Goal: Information Seeking & Learning: Learn about a topic

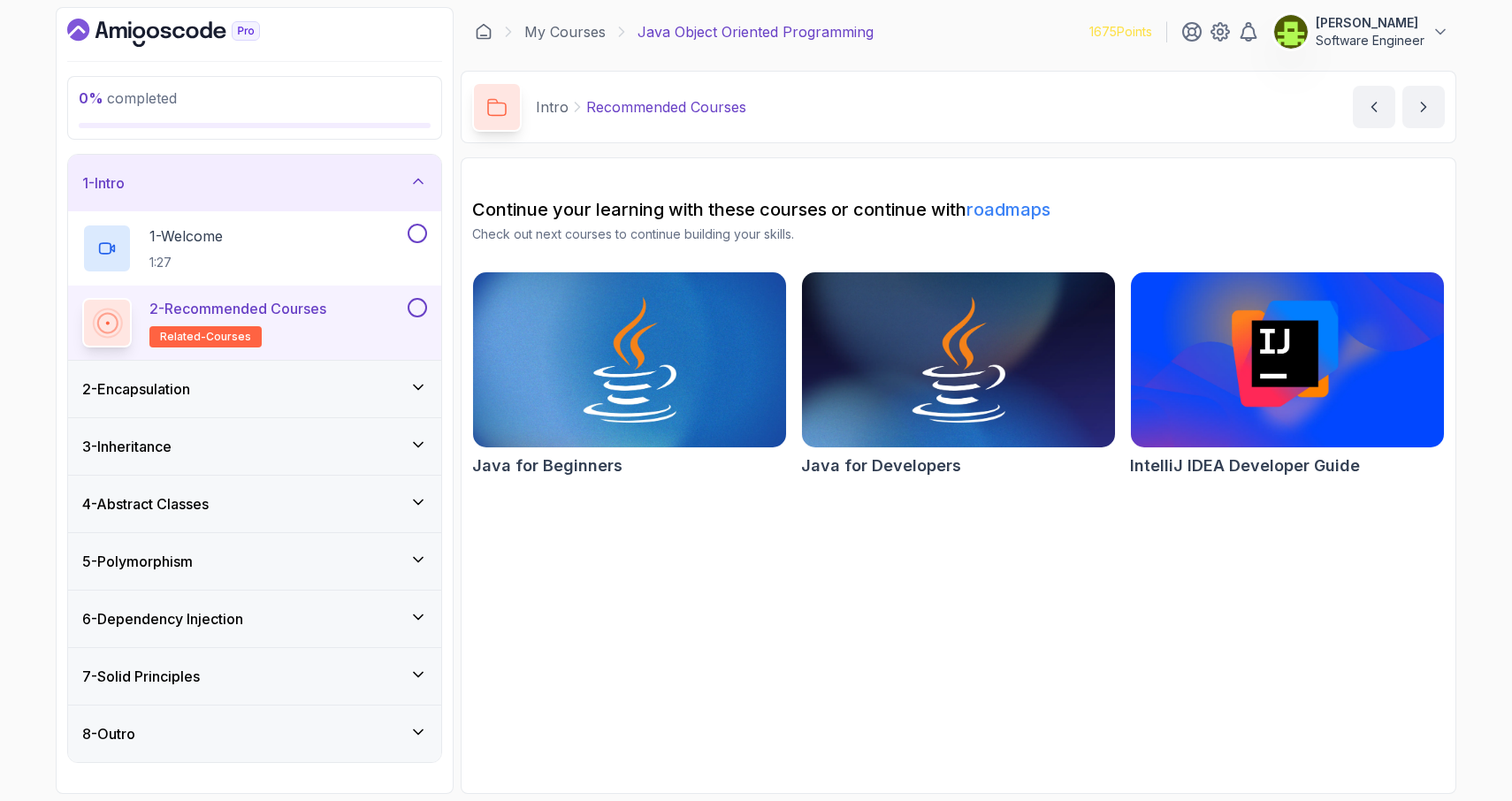
click at [421, 312] on button at bounding box center [417, 307] width 19 height 19
click at [379, 262] on div "1 - Welcome 1:27" at bounding box center [243, 249] width 322 height 50
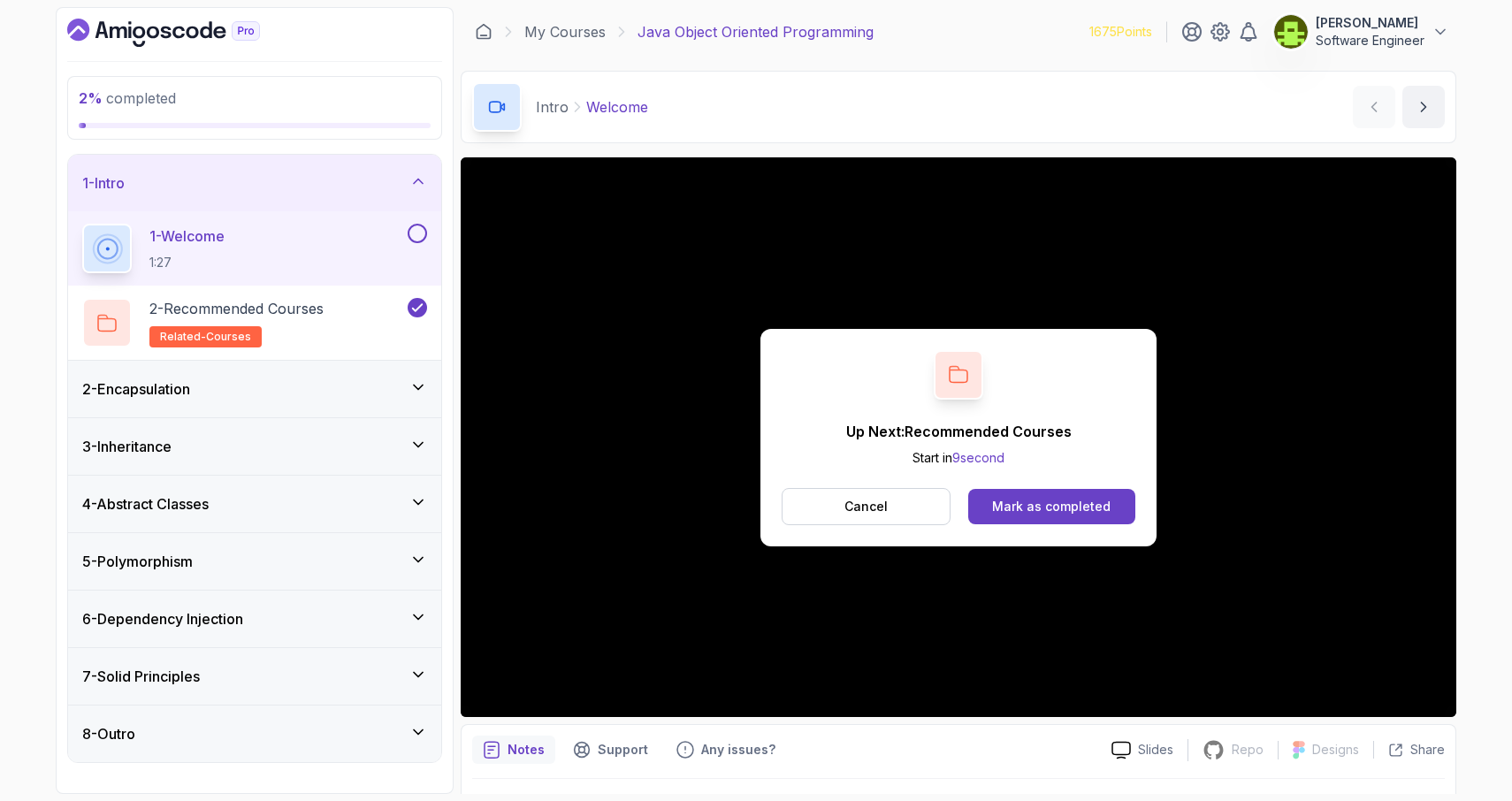
click at [420, 233] on button at bounding box center [417, 233] width 19 height 19
click at [1031, 513] on div "Mark as completed" at bounding box center [1051, 506] width 118 height 18
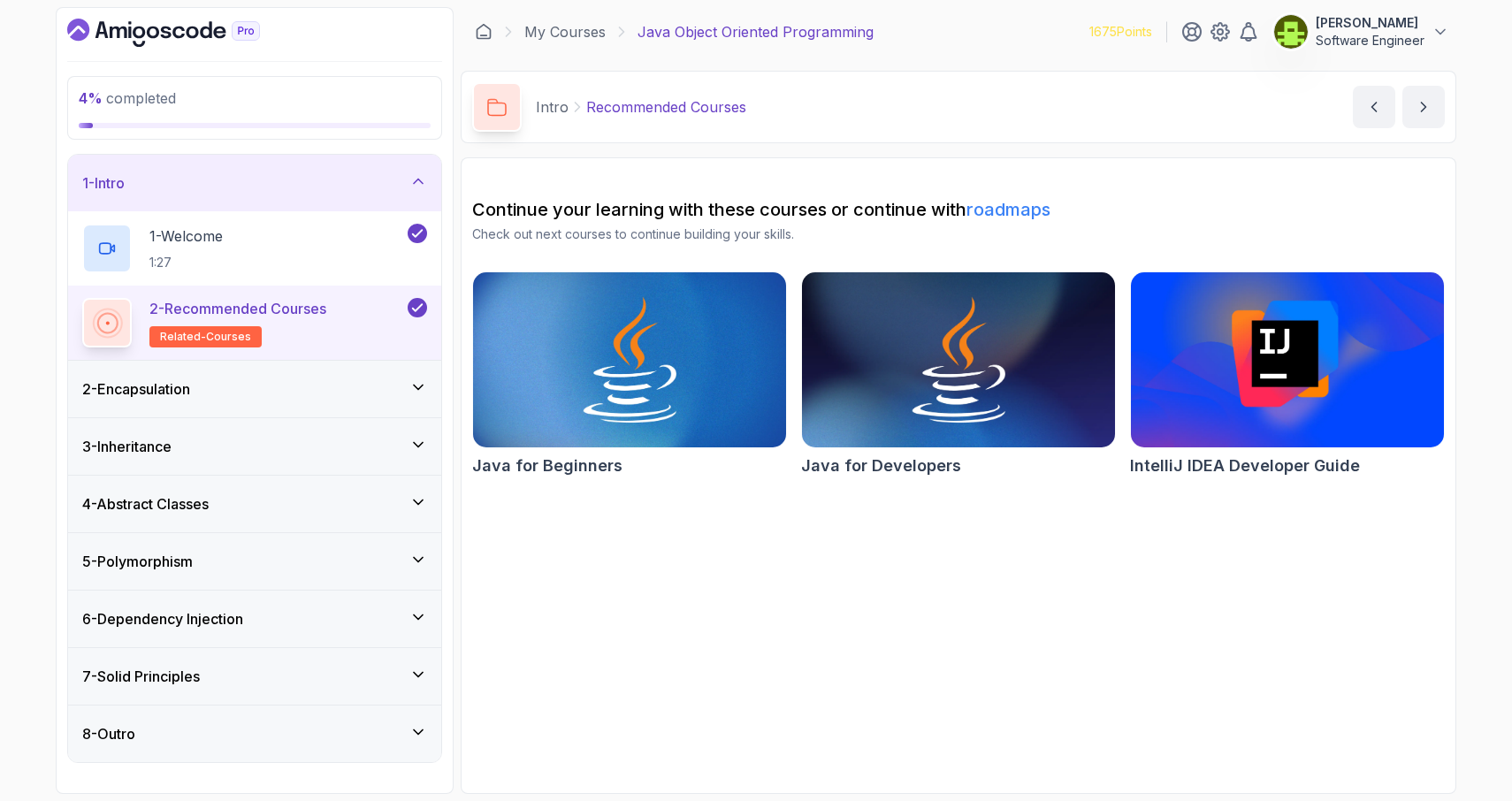
click at [414, 386] on icon at bounding box center [419, 388] width 9 height 5
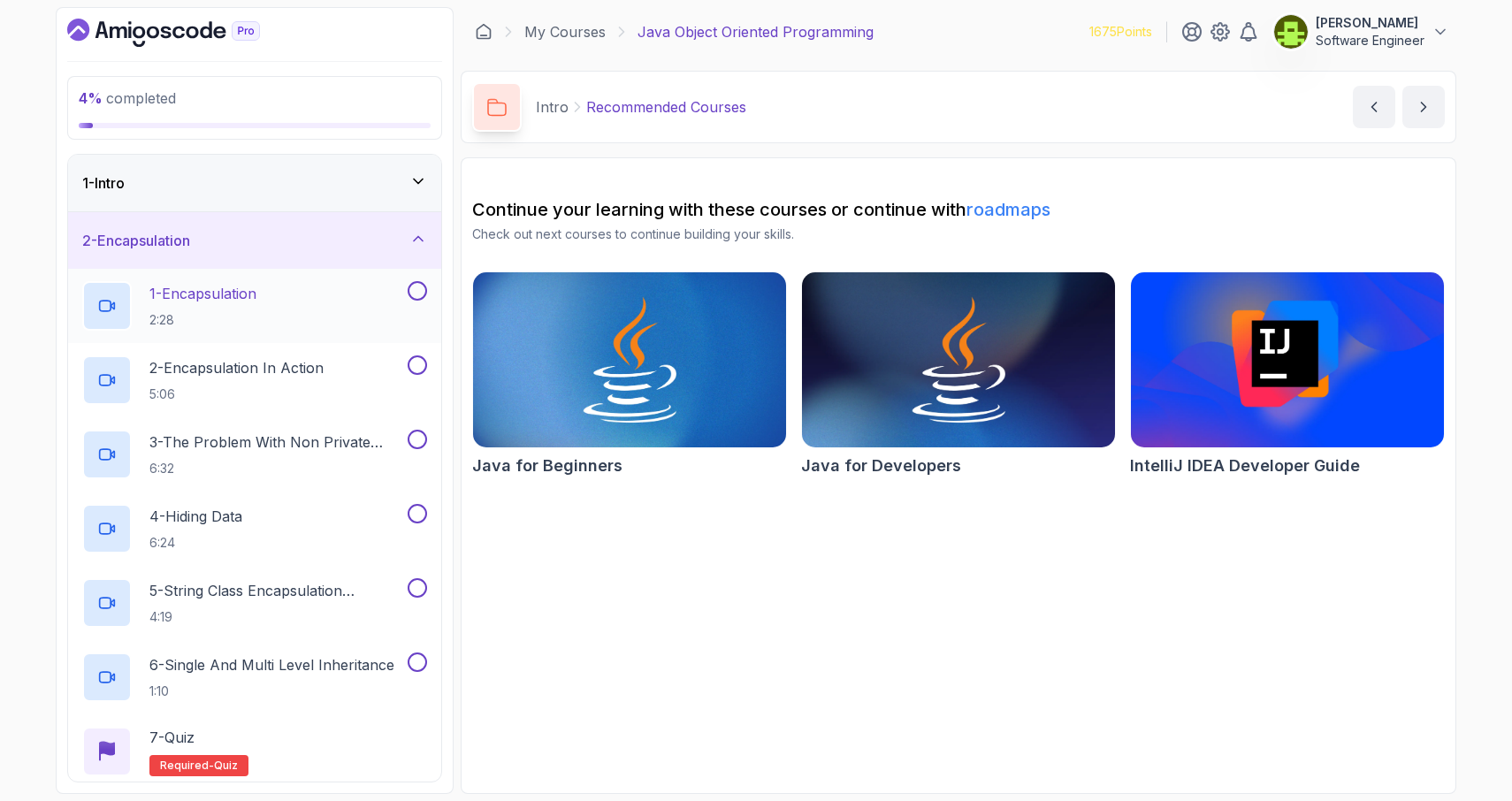
click at [297, 311] on div "1 - Encapsulation 2:28" at bounding box center [243, 306] width 322 height 50
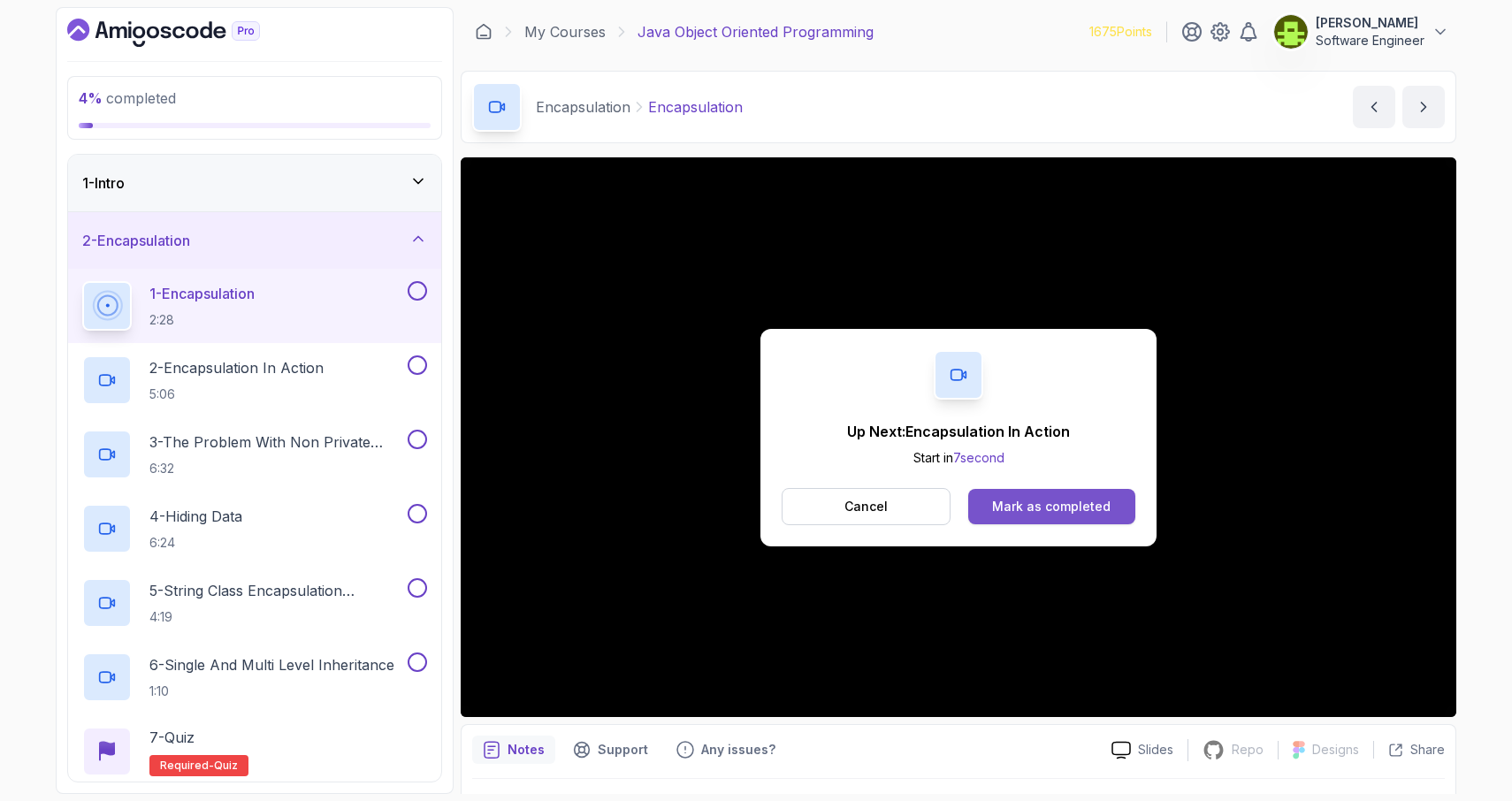
click at [1088, 499] on div "Mark as completed" at bounding box center [1051, 506] width 118 height 18
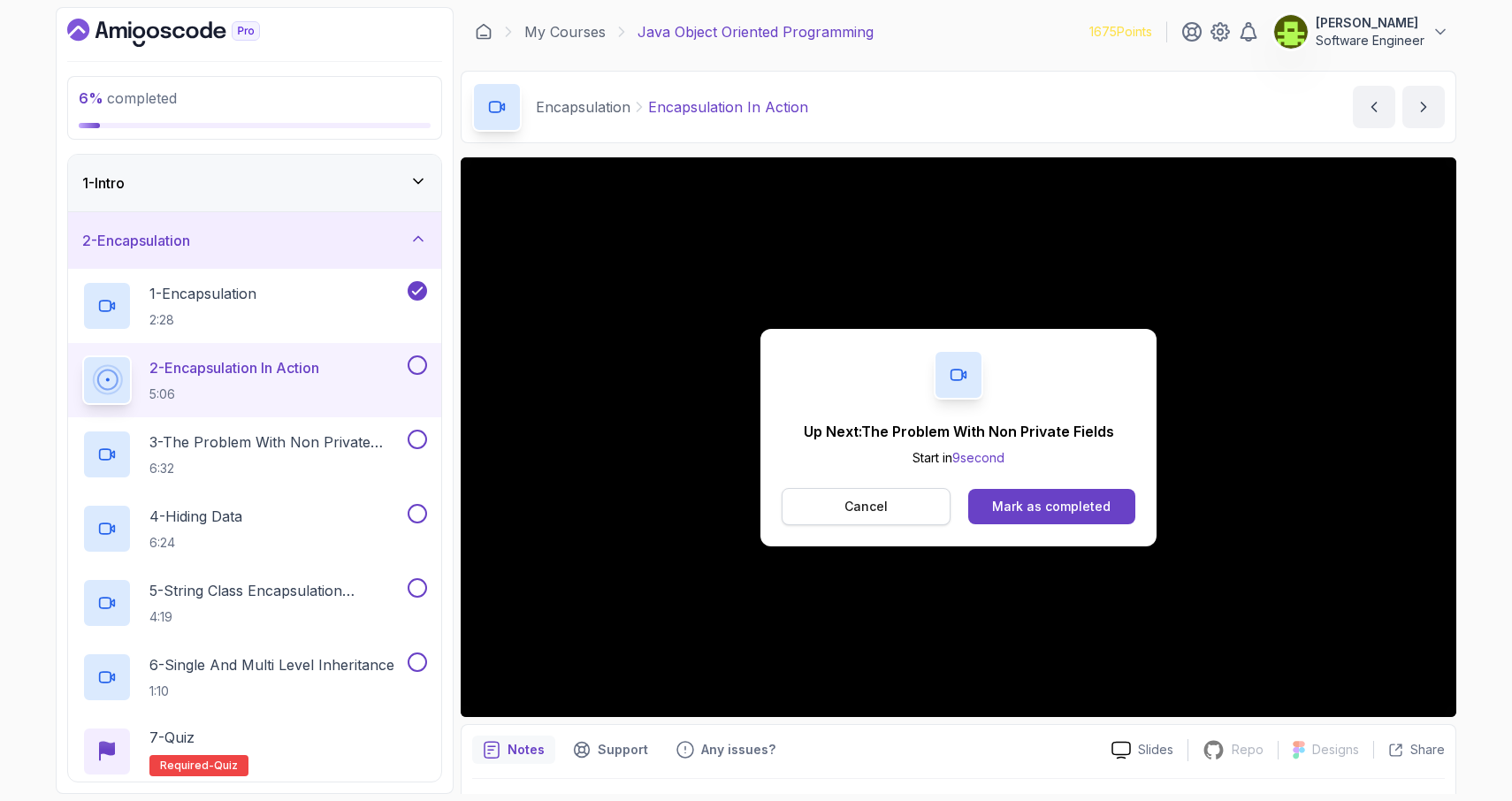
click at [837, 499] on button "Cancel" at bounding box center [866, 507] width 169 height 37
click at [900, 515] on button "Cancel" at bounding box center [866, 507] width 169 height 37
click at [1062, 508] on div "Mark as completed" at bounding box center [1051, 506] width 118 height 18
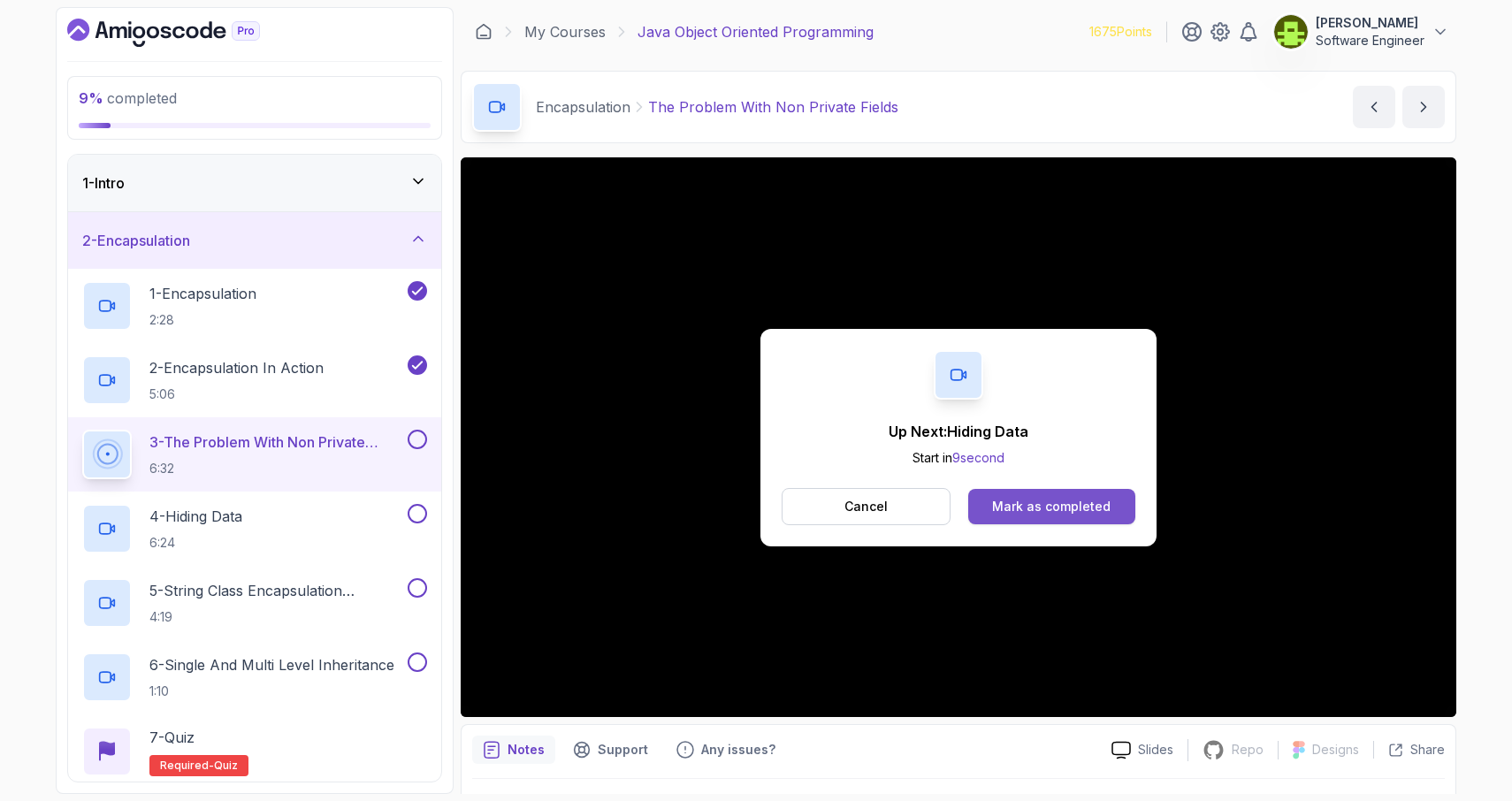
click at [1059, 503] on div "Mark as completed" at bounding box center [1051, 506] width 118 height 18
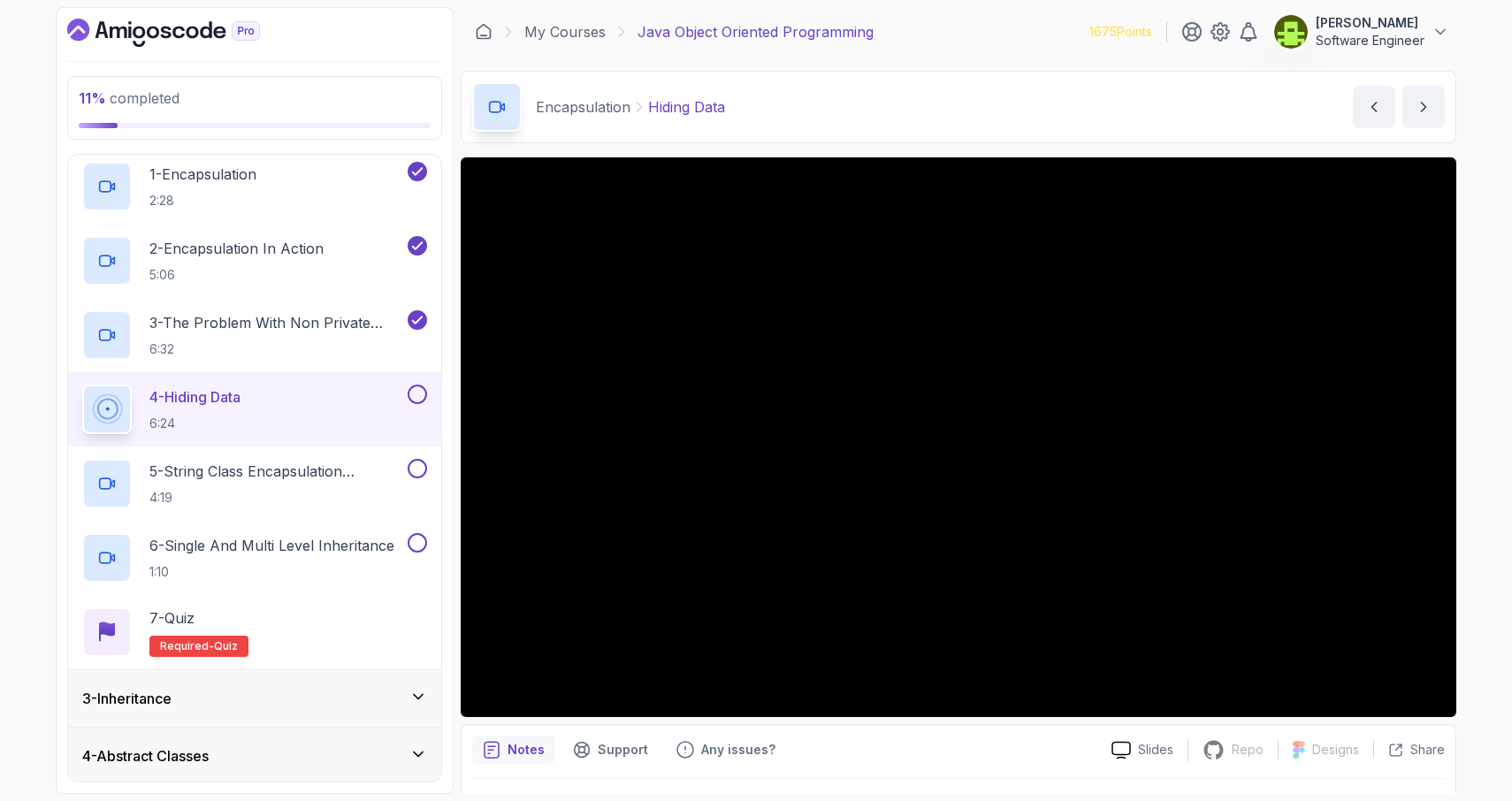
scroll to position [120, 0]
click at [360, 525] on div "6 - Single And Multi Level Inheritance 1:10" at bounding box center [255, 557] width 374 height 74
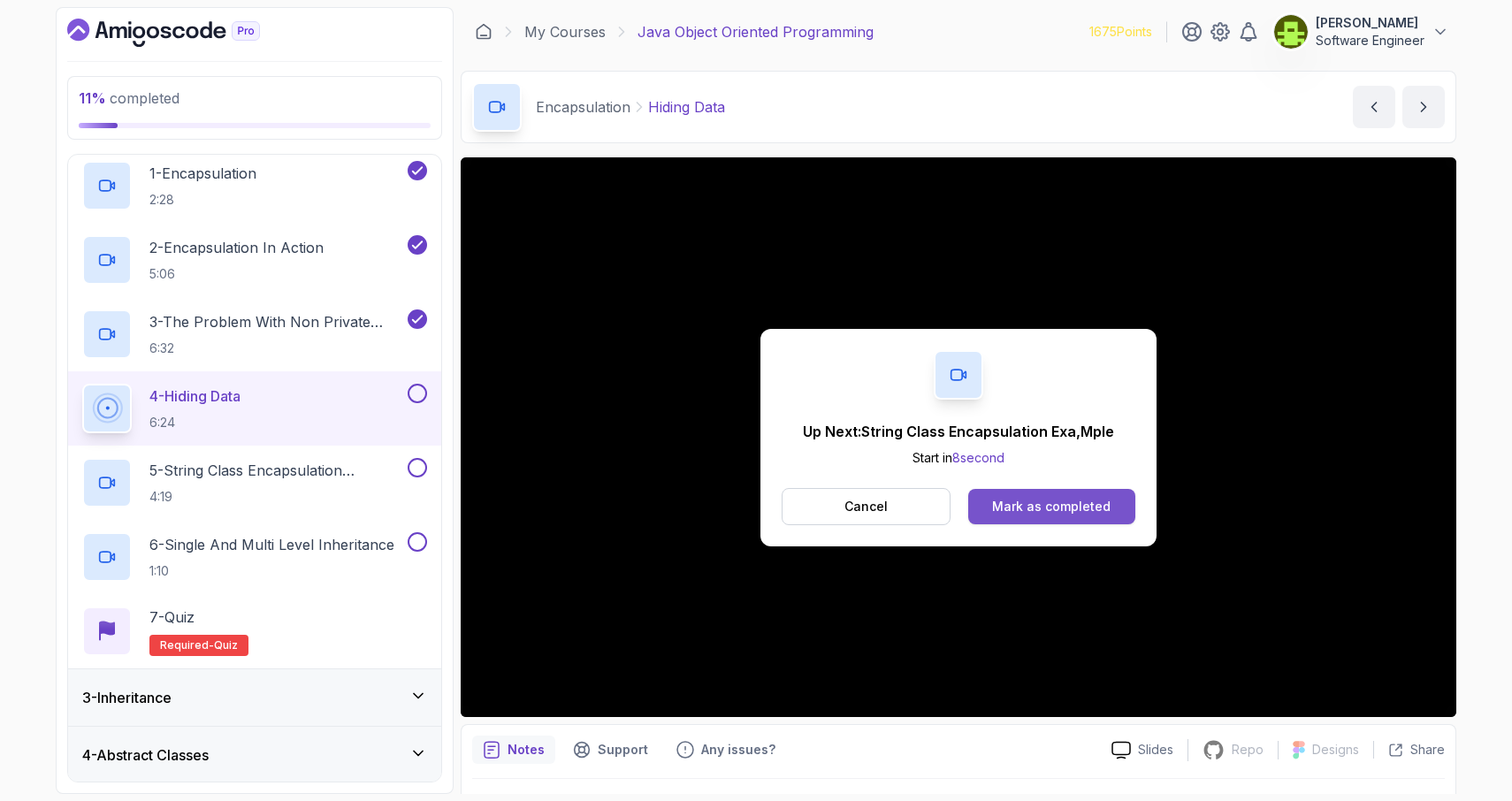
click at [1009, 491] on button "Mark as completed" at bounding box center [1051, 507] width 167 height 35
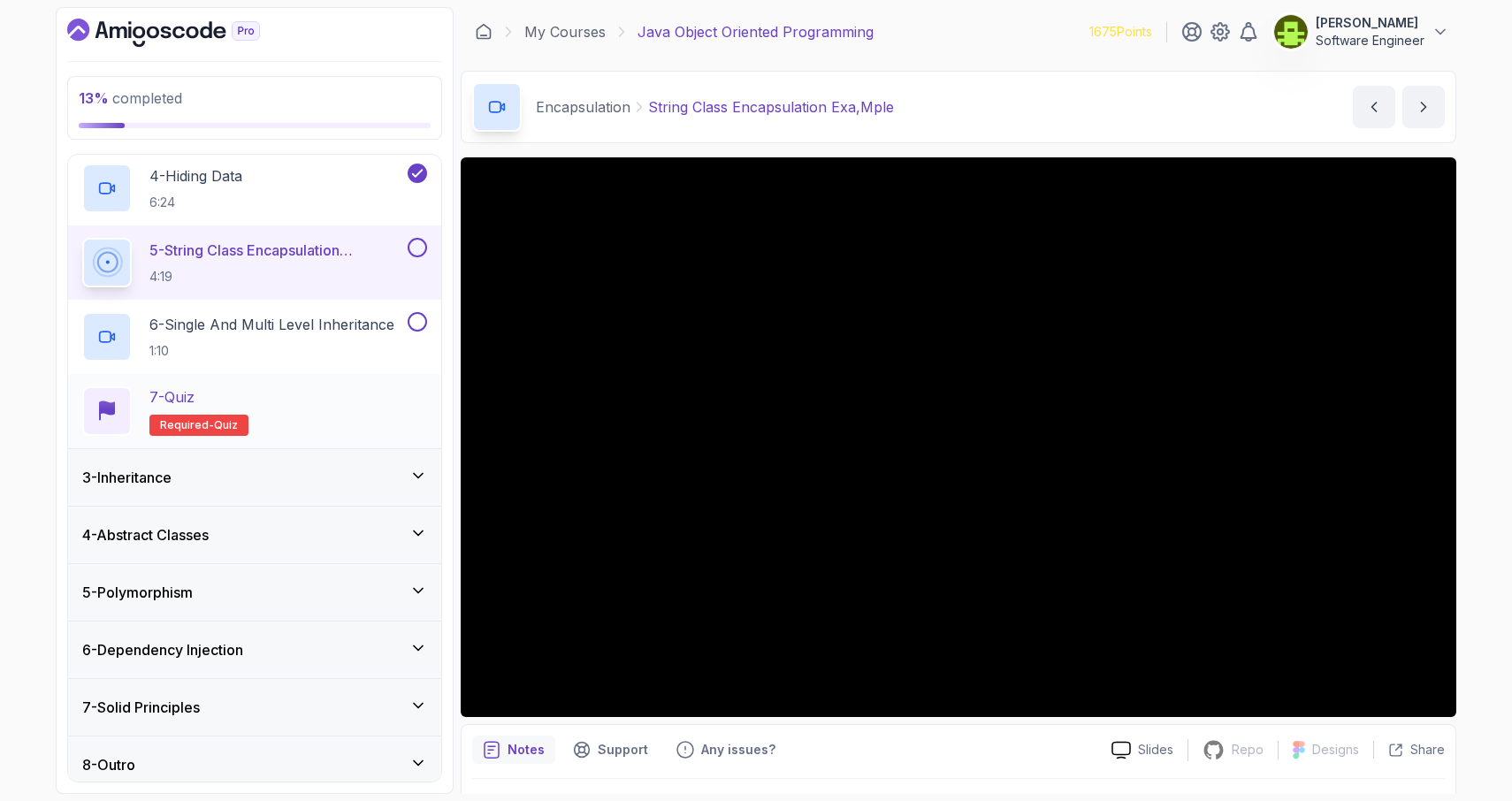
scroll to position [351, 0]
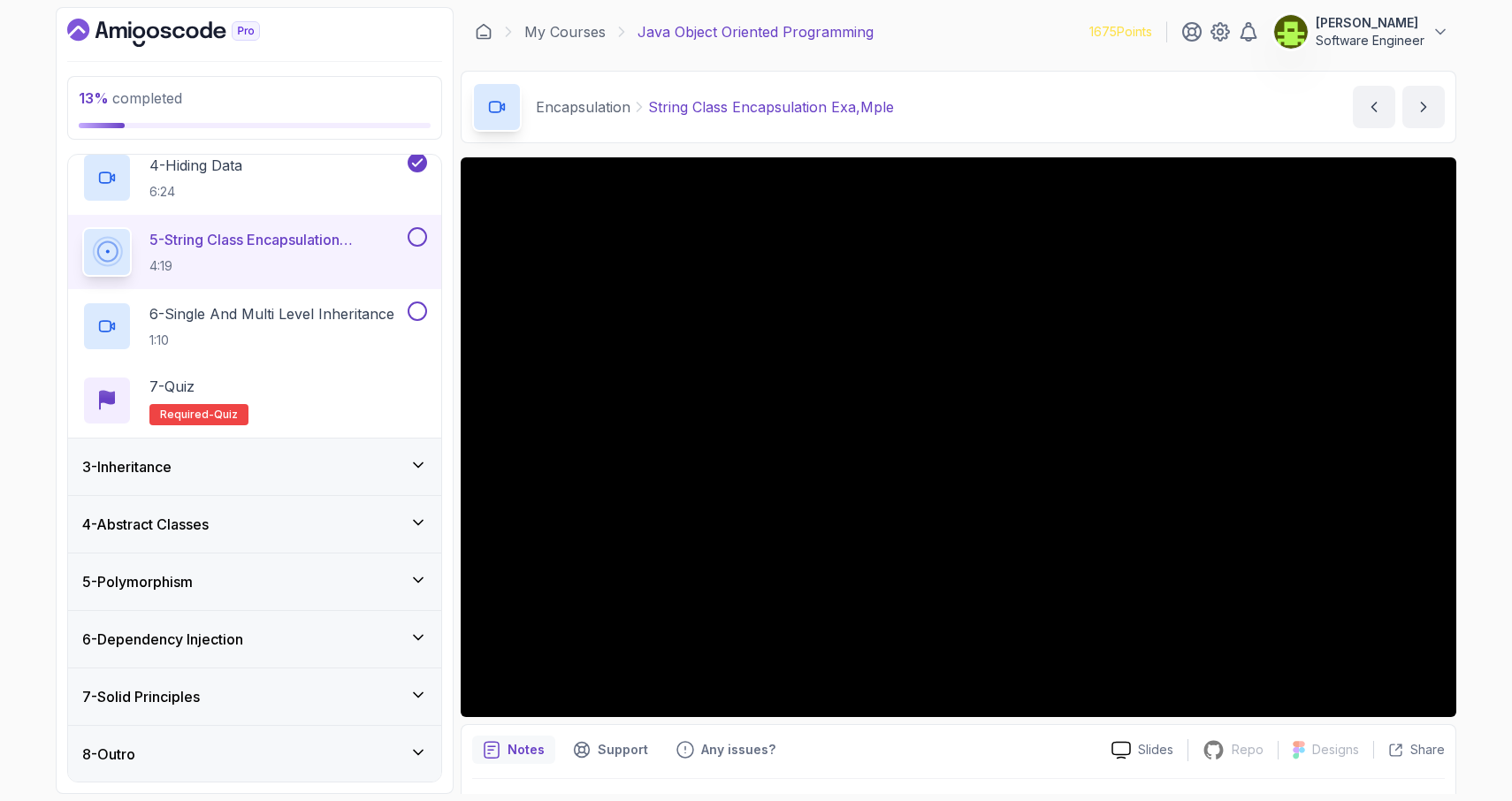
click at [419, 467] on icon at bounding box center [418, 464] width 18 height 18
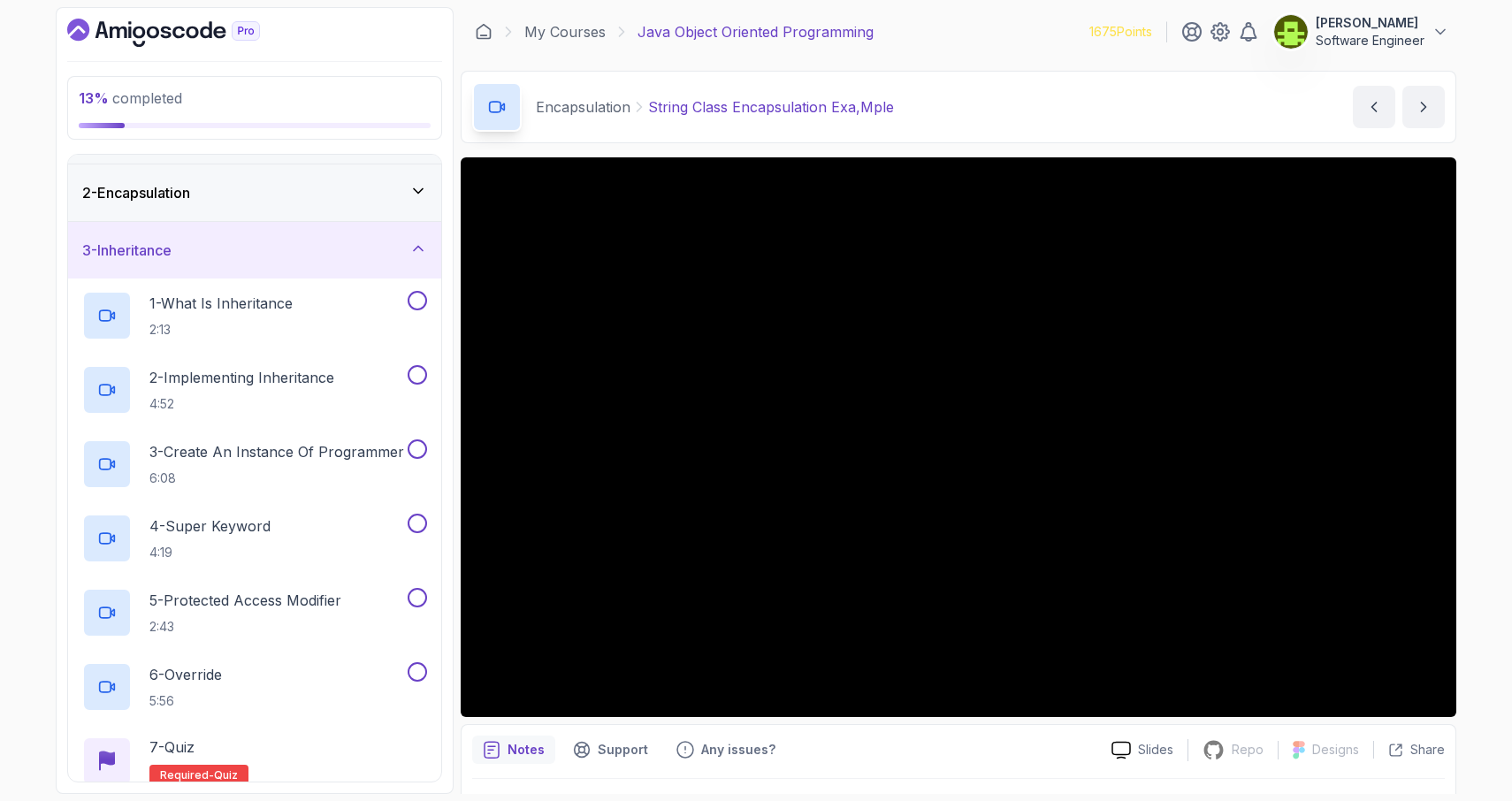
scroll to position [0, 0]
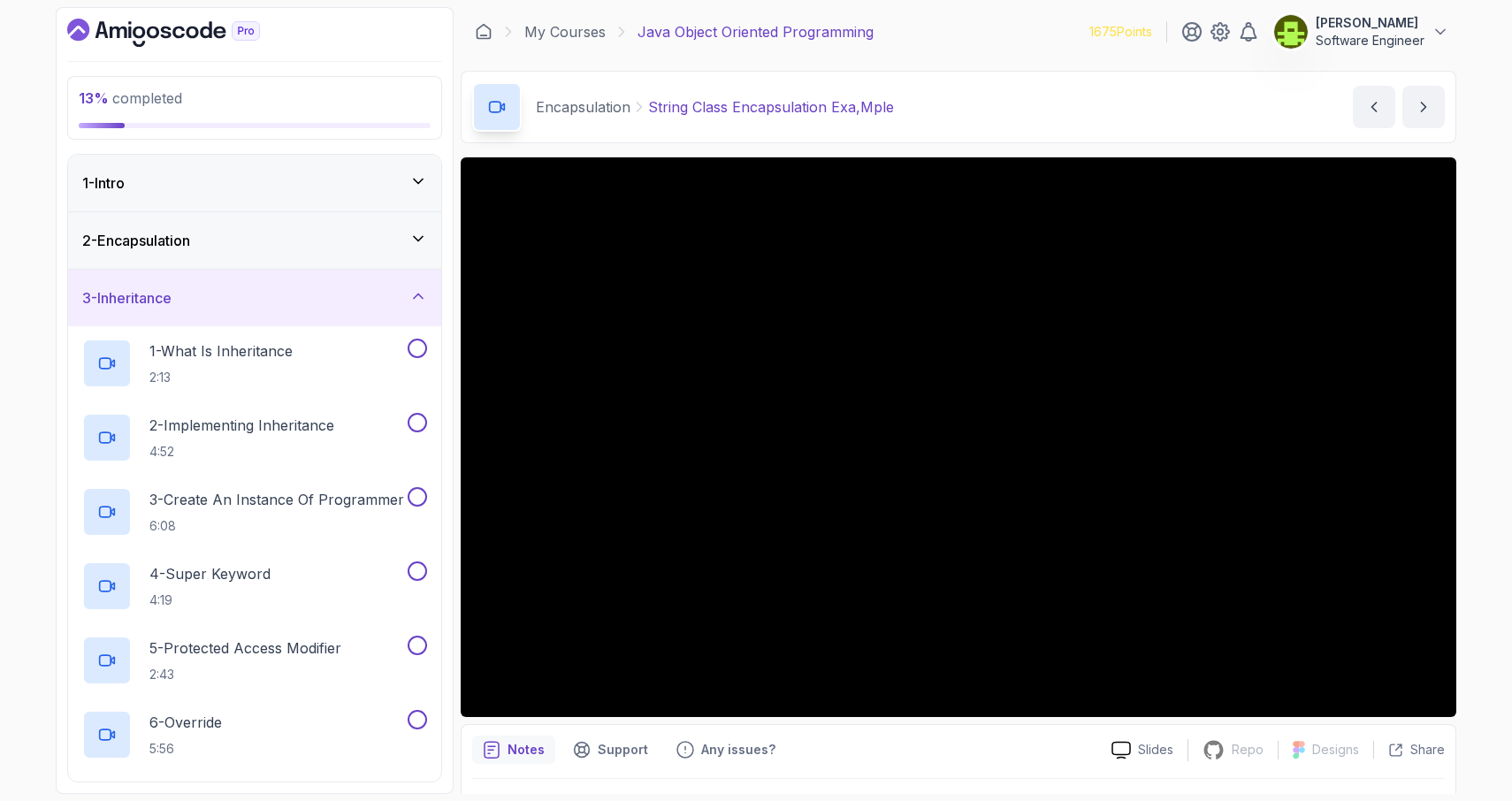
click at [420, 305] on div "3 - Inheritance" at bounding box center [254, 298] width 345 height 21
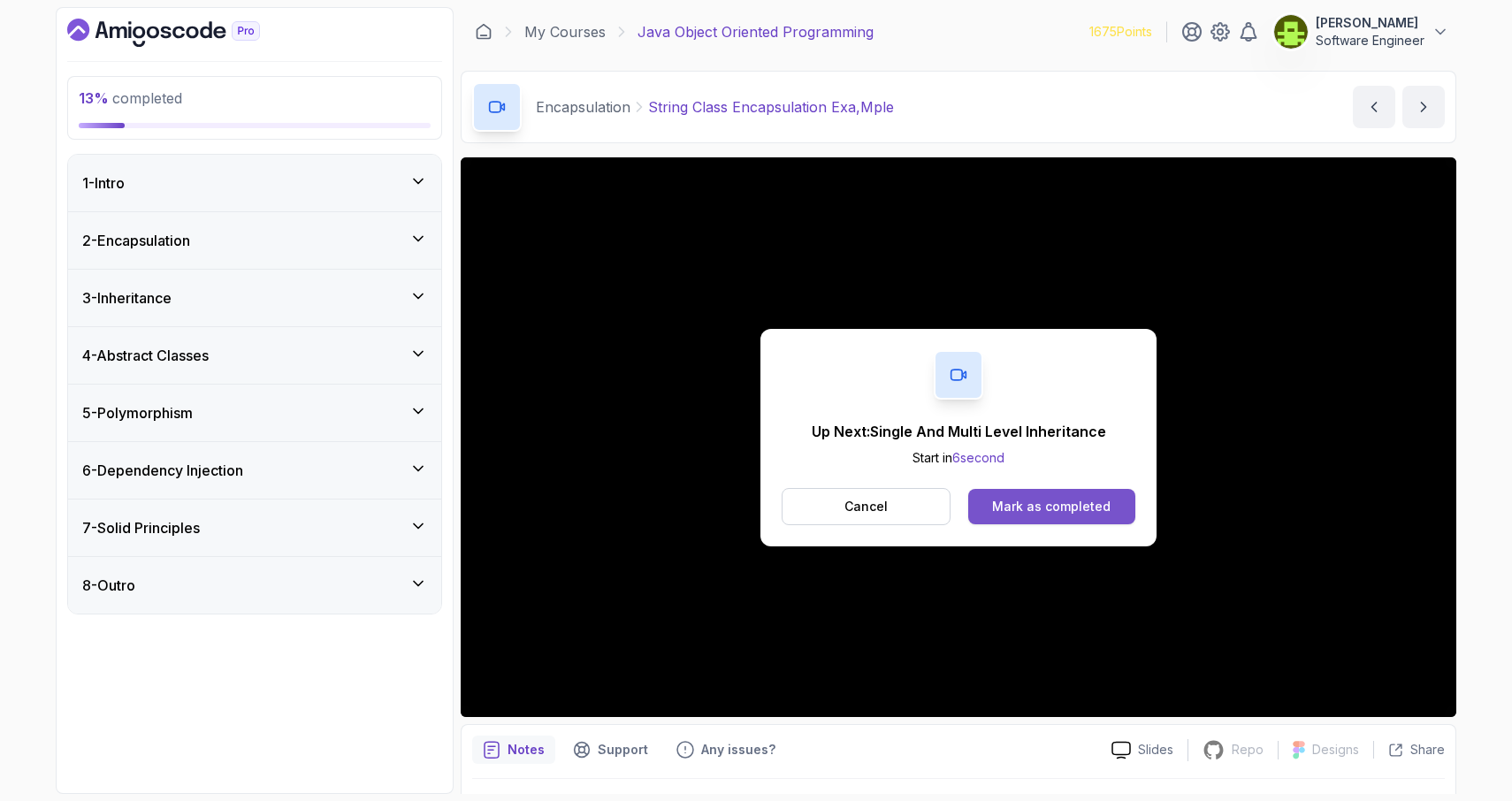
click at [1054, 510] on div "Mark as completed" at bounding box center [1051, 506] width 118 height 18
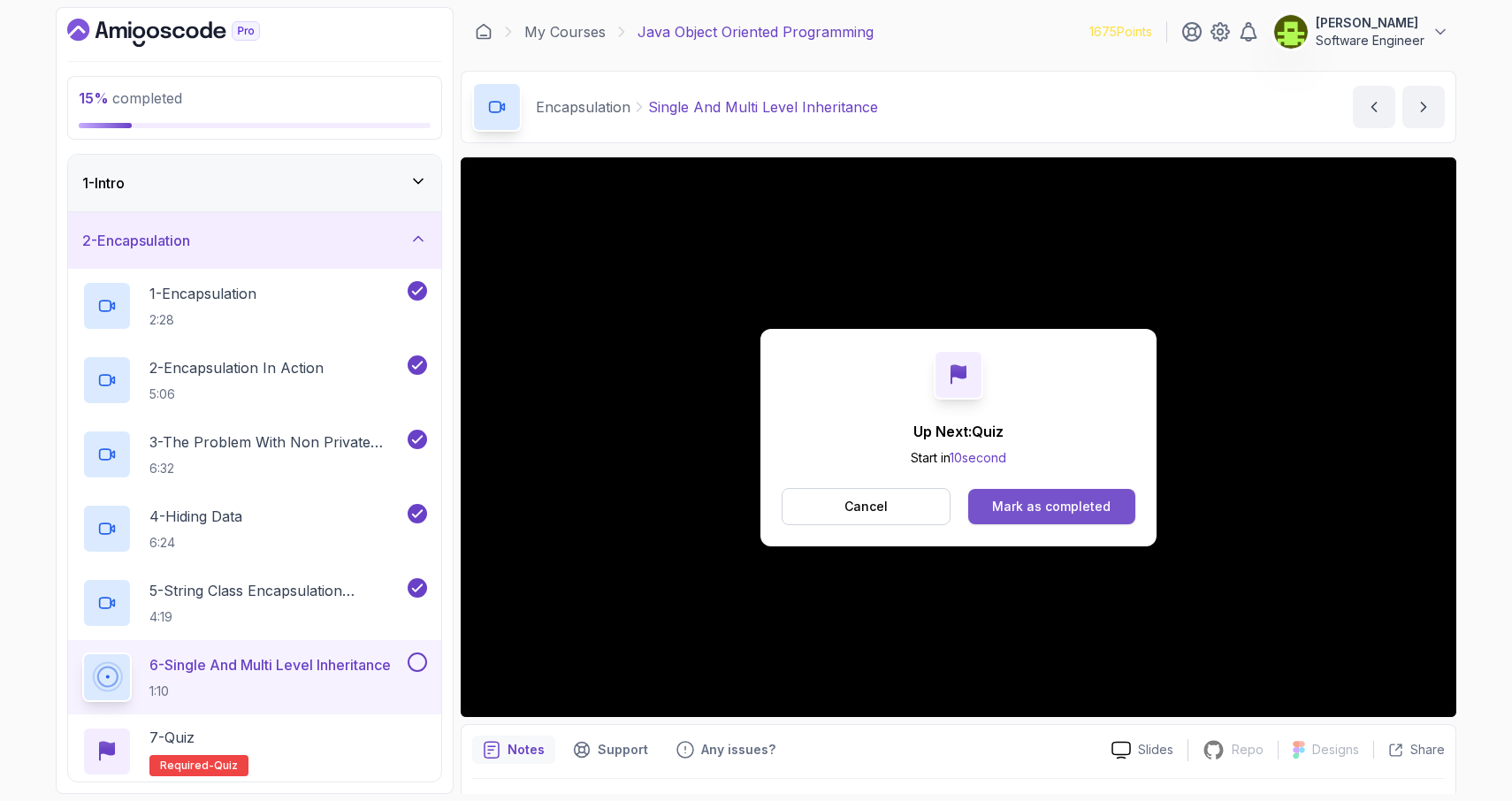
click at [1092, 508] on div "Mark as completed" at bounding box center [1051, 506] width 118 height 18
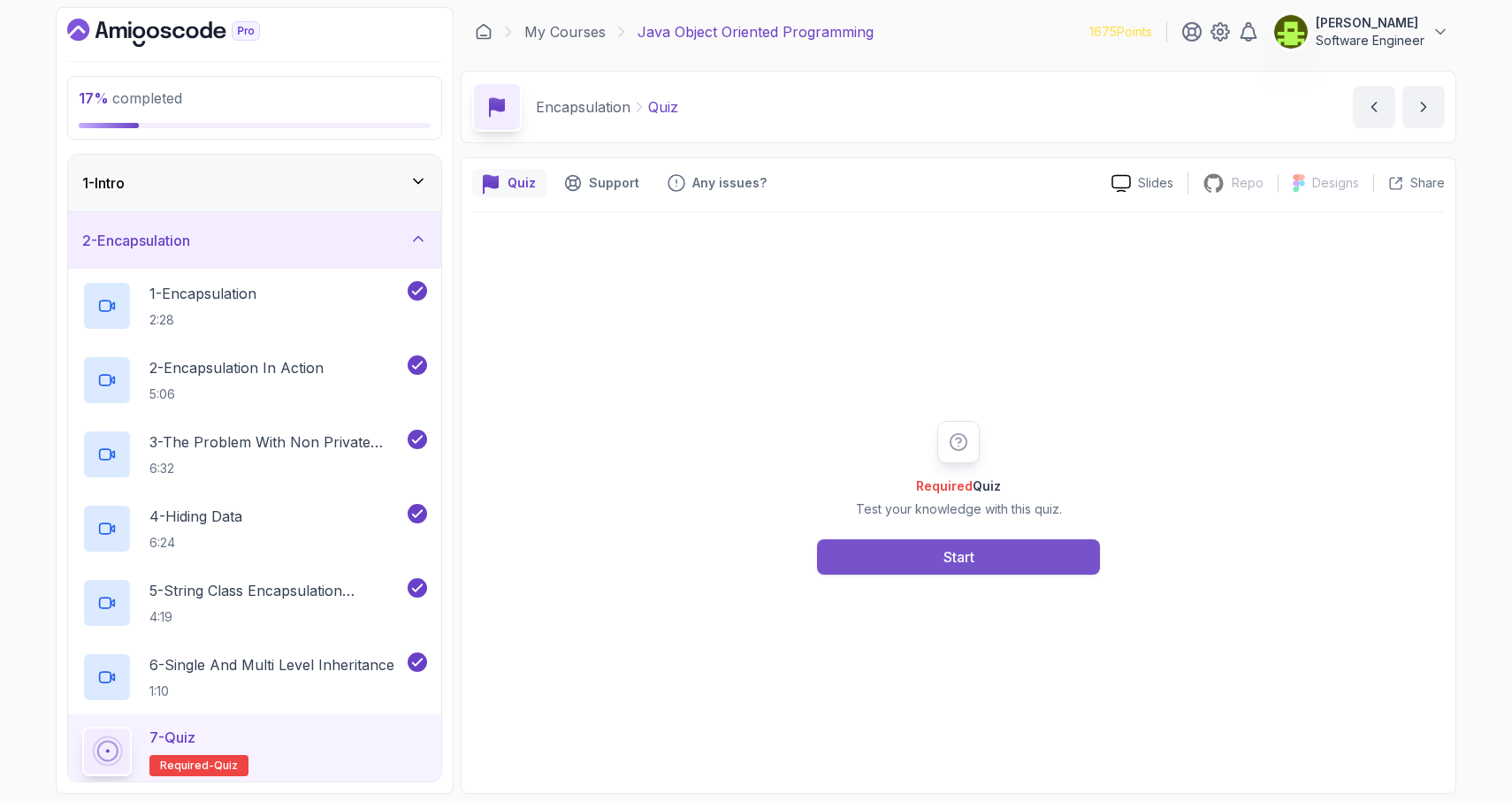
click at [1020, 564] on button "Start" at bounding box center [959, 557] width 283 height 35
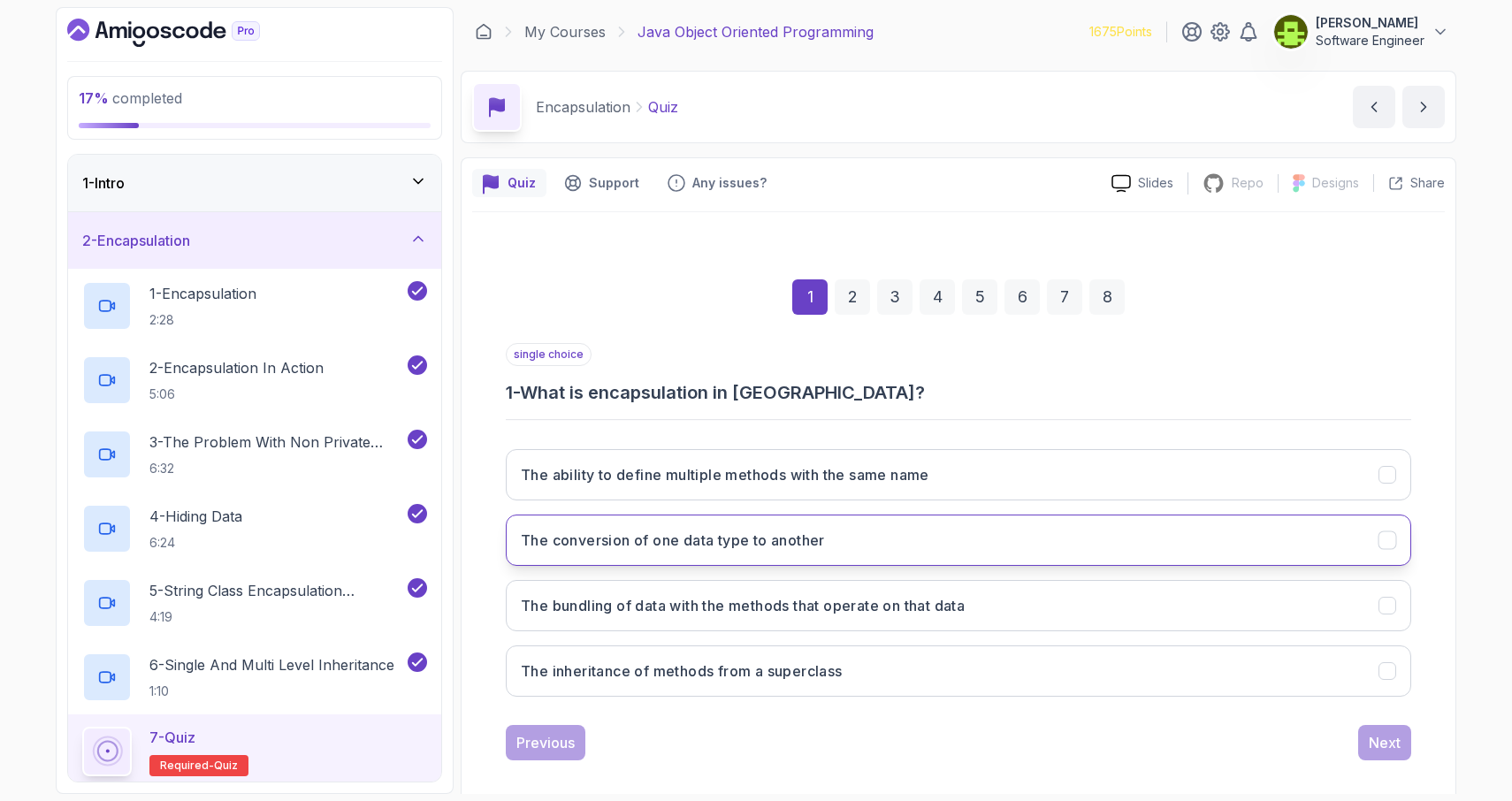
scroll to position [17, 0]
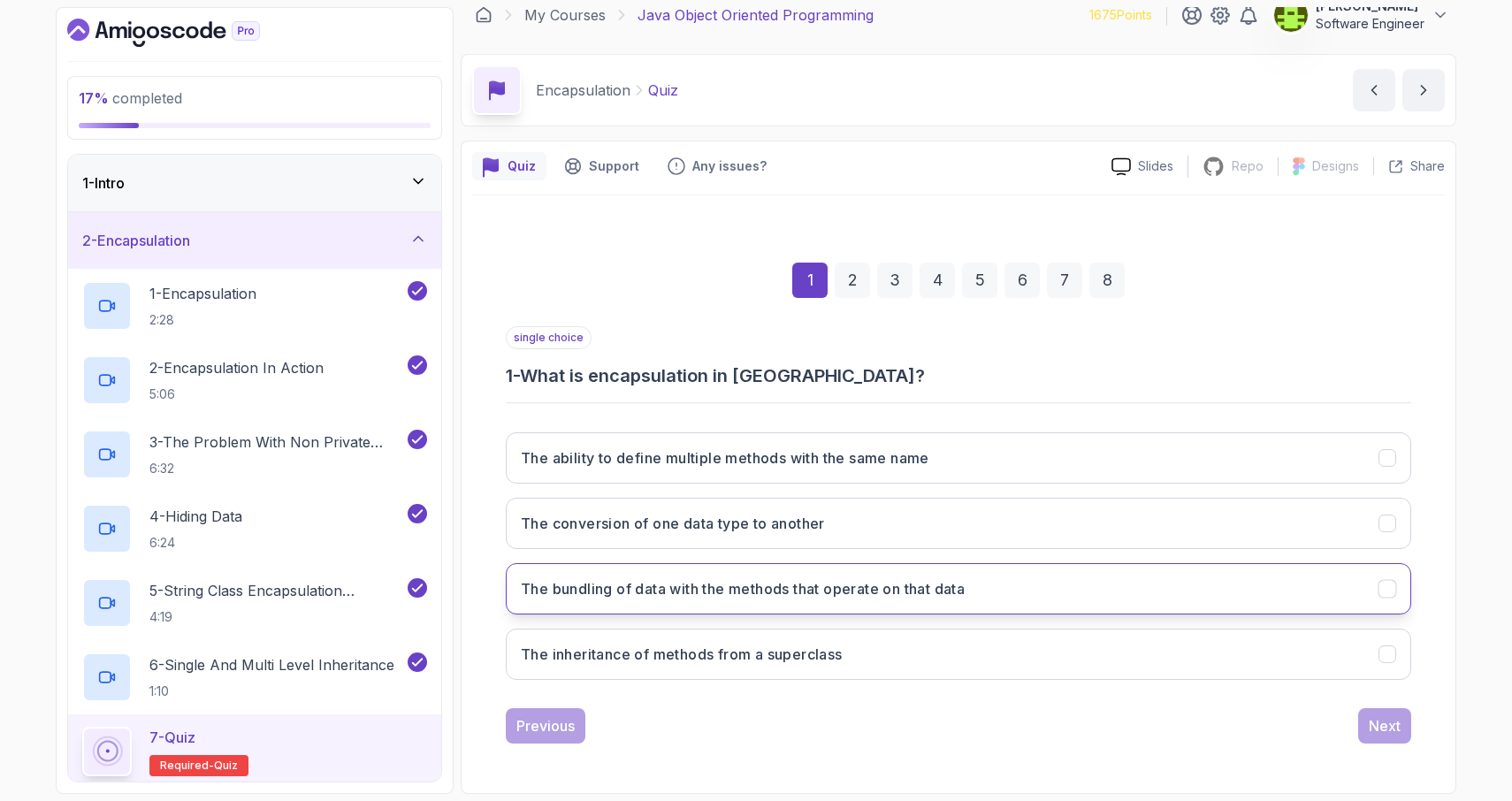
click at [1274, 602] on button "The bundling of data with the methods that operate on that data" at bounding box center [958, 588] width 905 height 51
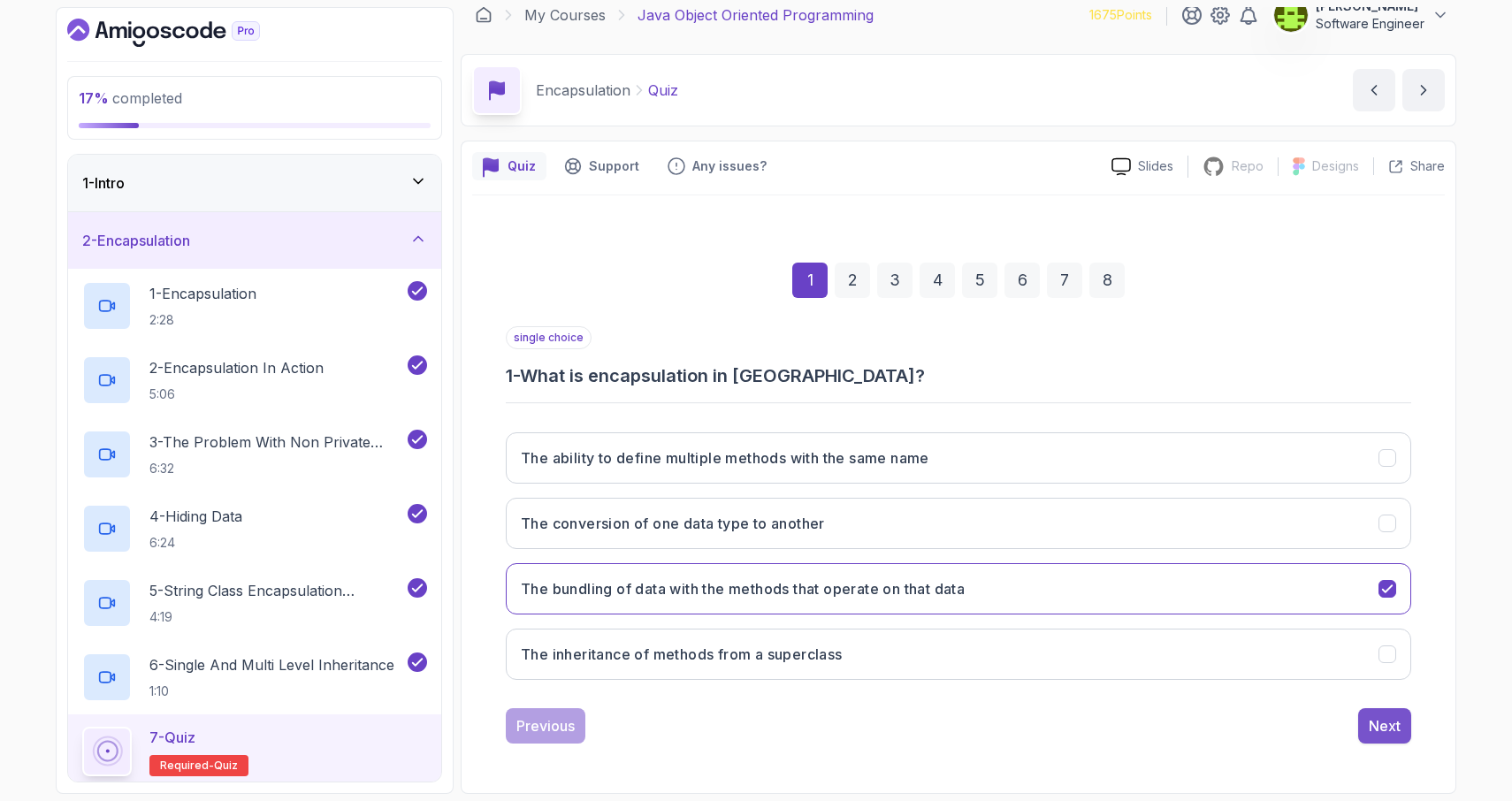
click at [1385, 725] on div "Next" at bounding box center [1384, 726] width 31 height 21
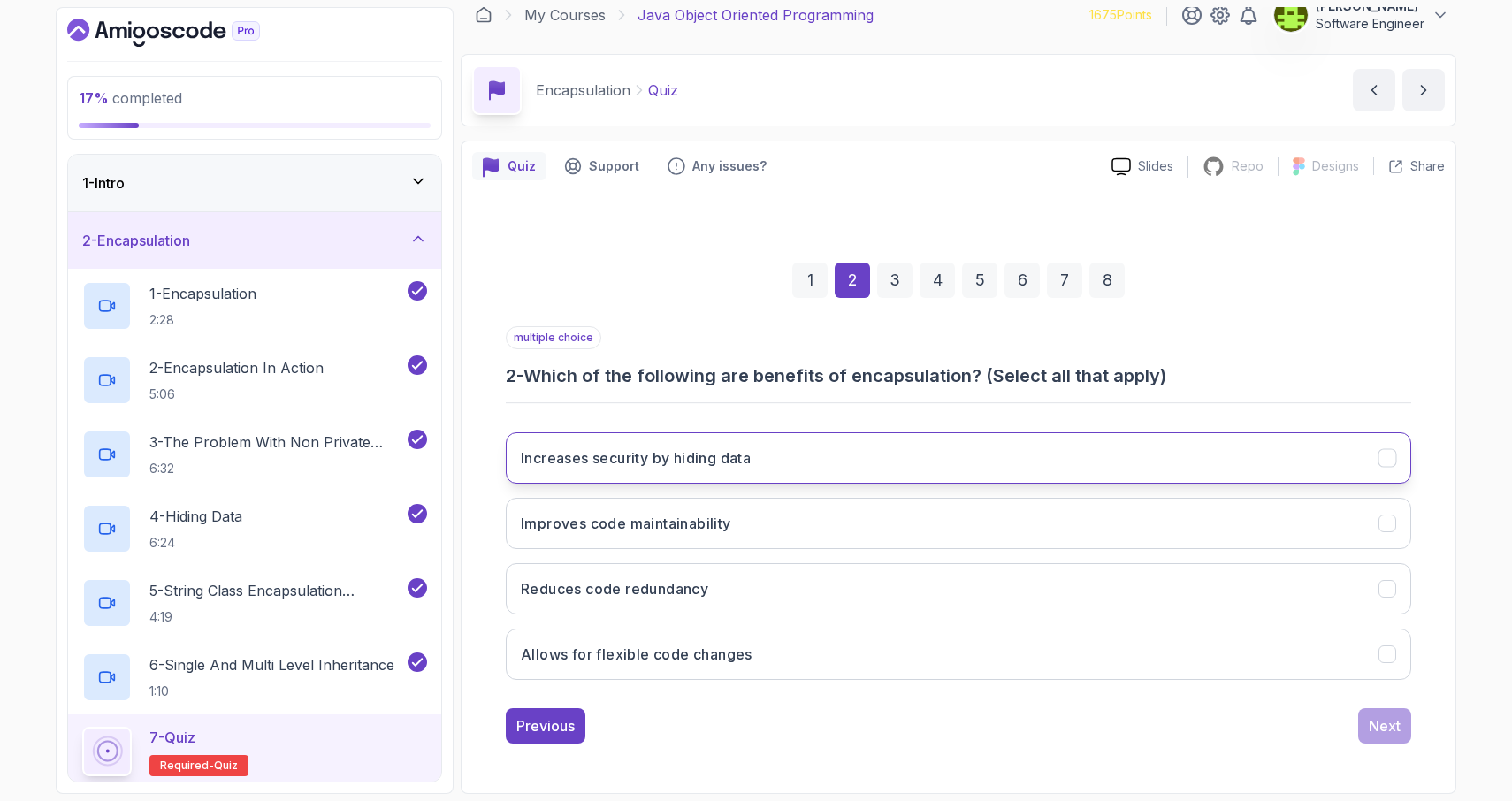
click at [1384, 461] on icon "Increases security by hiding data" at bounding box center [1387, 459] width 10 height 7
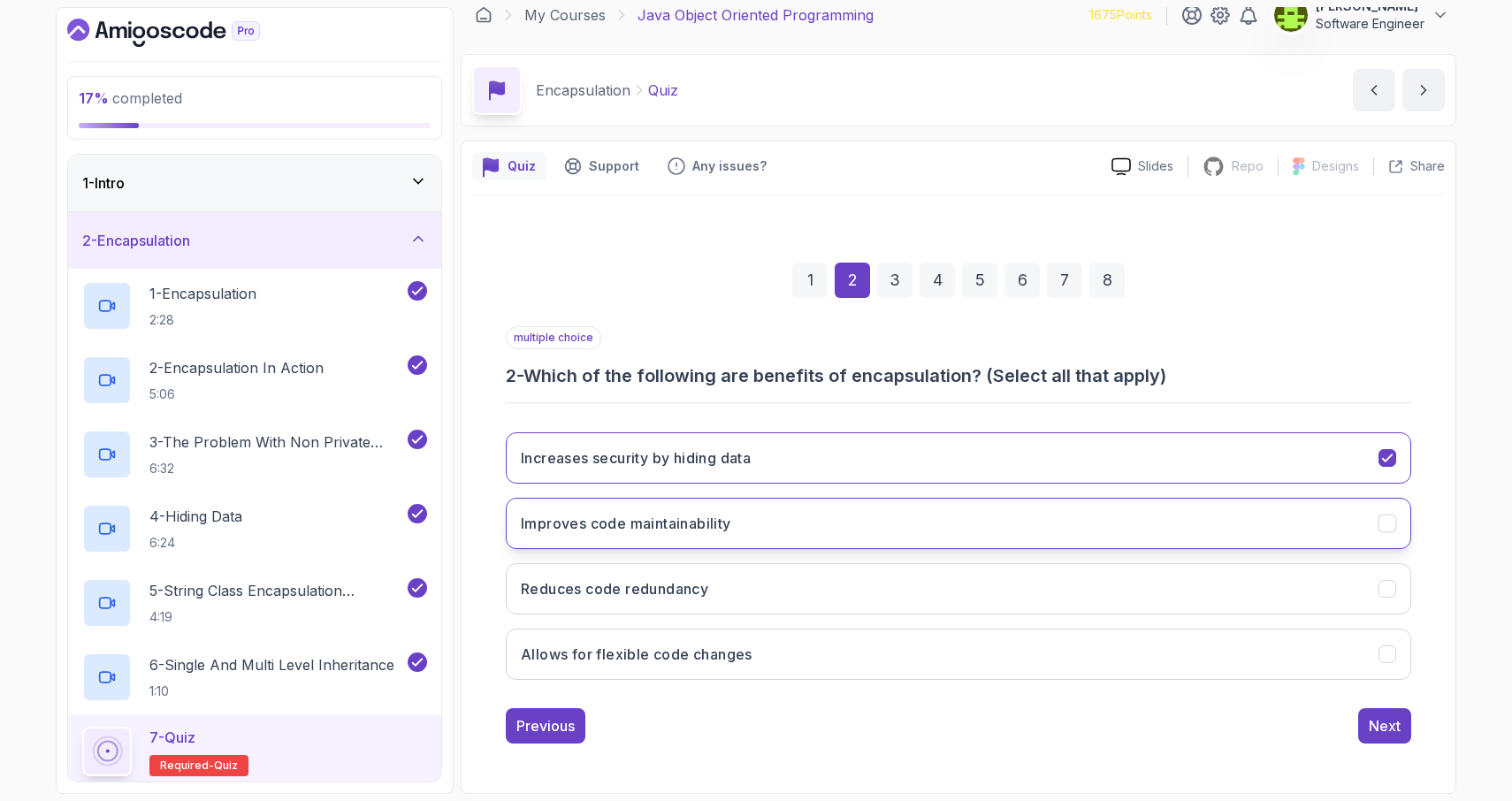
click at [1389, 525] on icon "Improves code maintainability" at bounding box center [1388, 524] width 17 height 17
click at [1387, 661] on icon "Allows for flexible code changes" at bounding box center [1388, 655] width 17 height 17
click at [1385, 591] on icon "Reduces code redundancy" at bounding box center [1387, 589] width 10 height 7
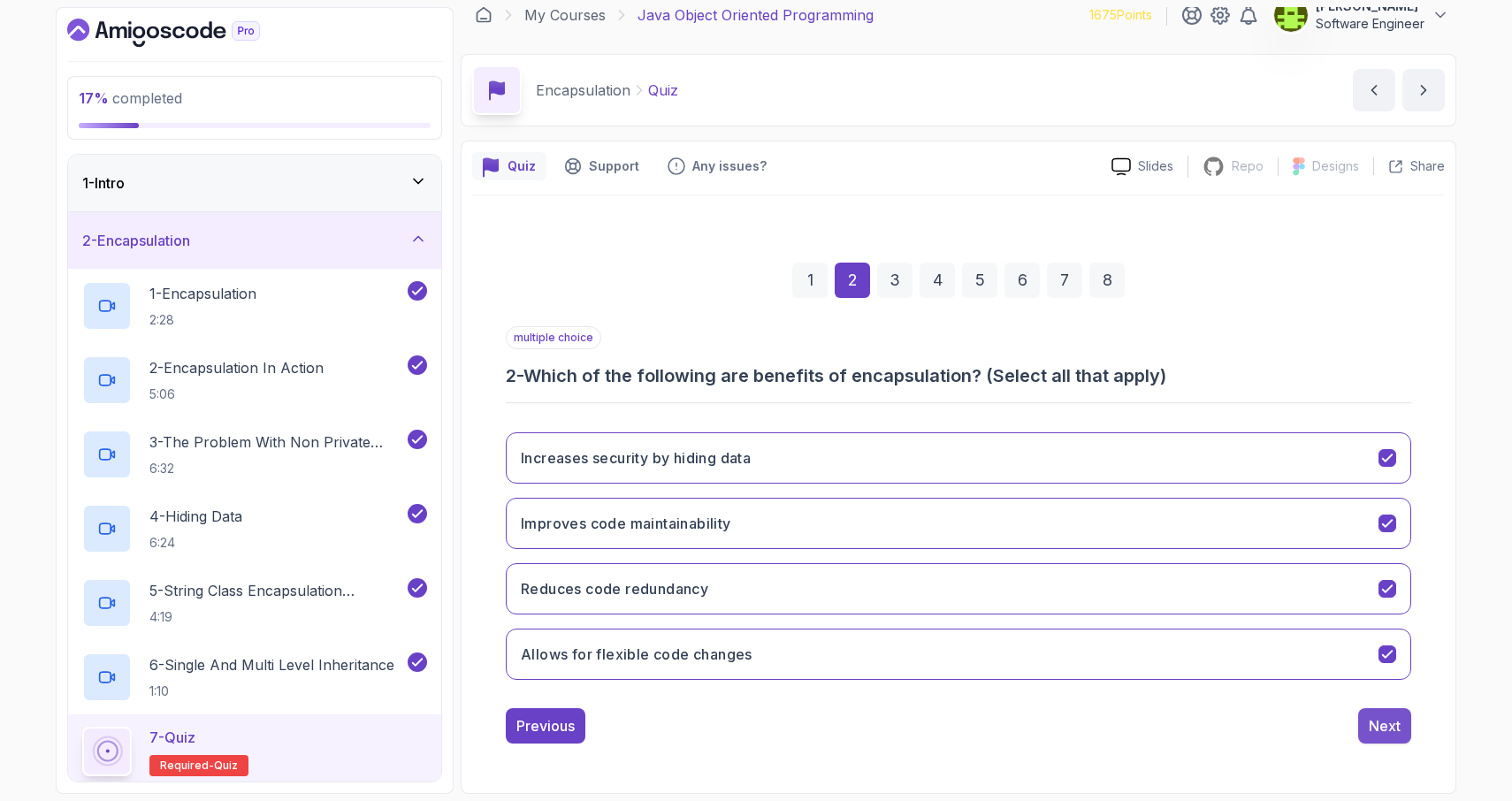
click at [1393, 733] on div "Next" at bounding box center [1384, 726] width 31 height 21
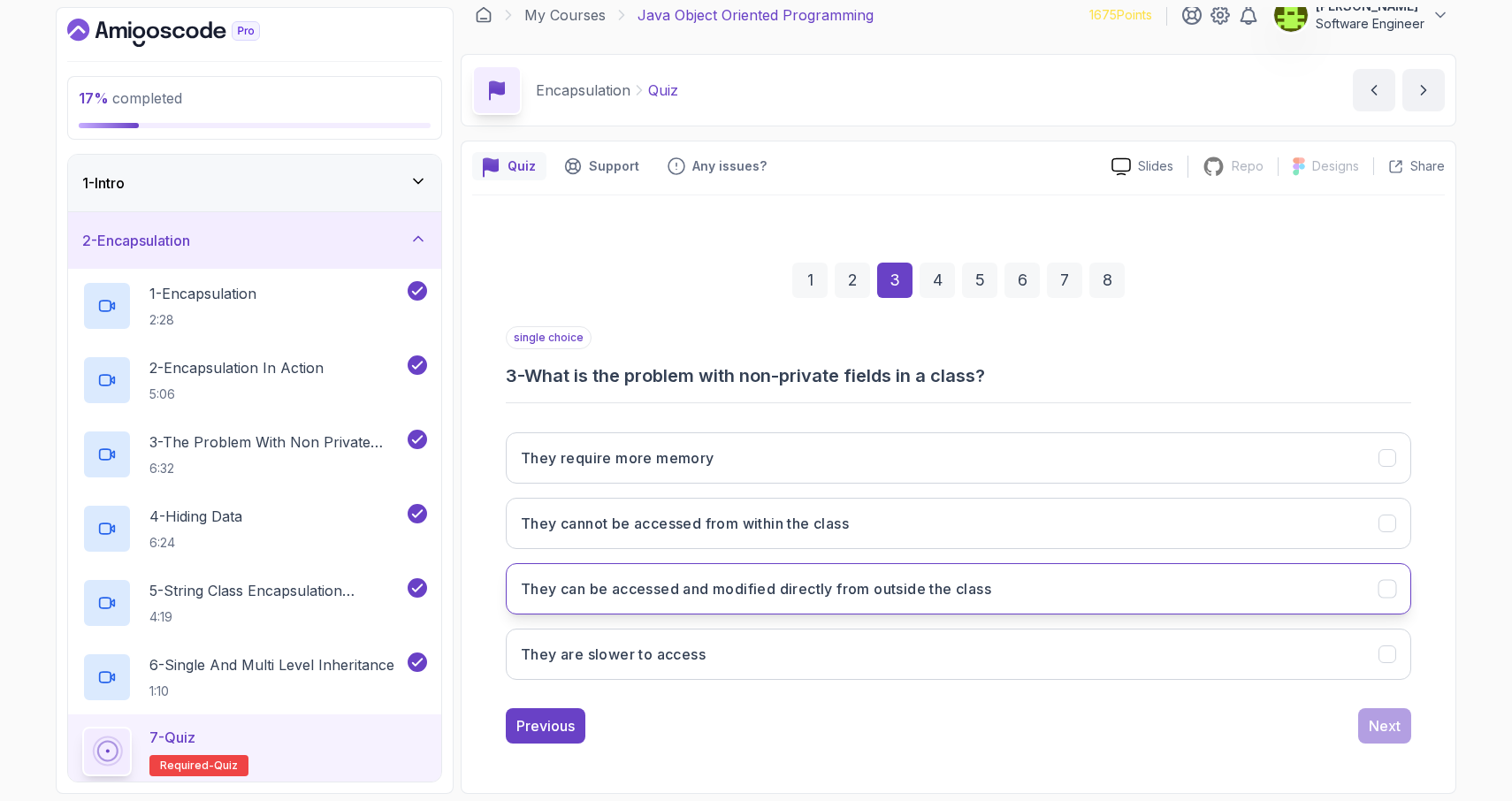
click at [1388, 591] on icon "They can be accessed and modified directly from outside the class" at bounding box center [1388, 589] width 17 height 17
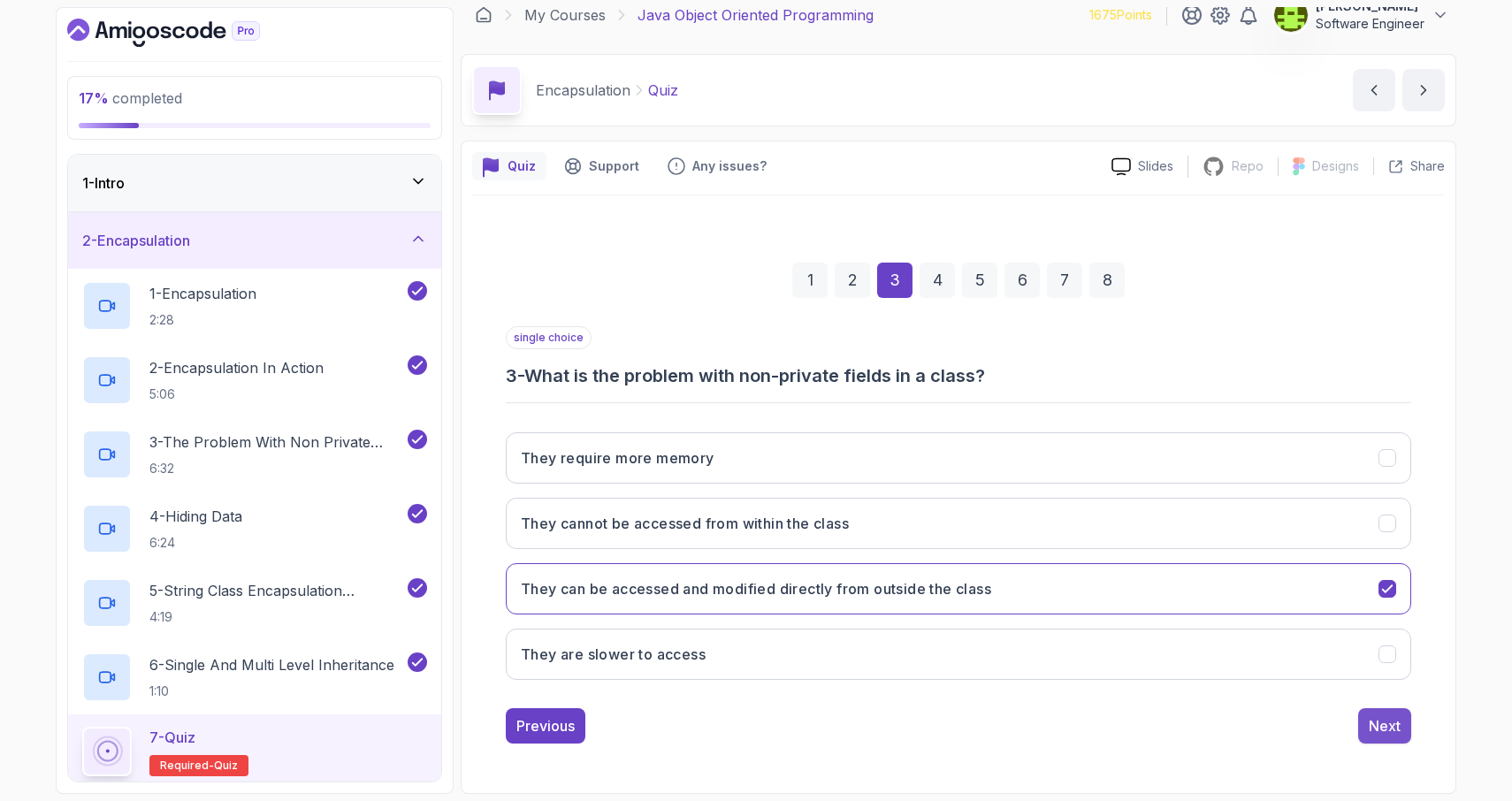
click at [1383, 731] on div "Next" at bounding box center [1384, 726] width 31 height 21
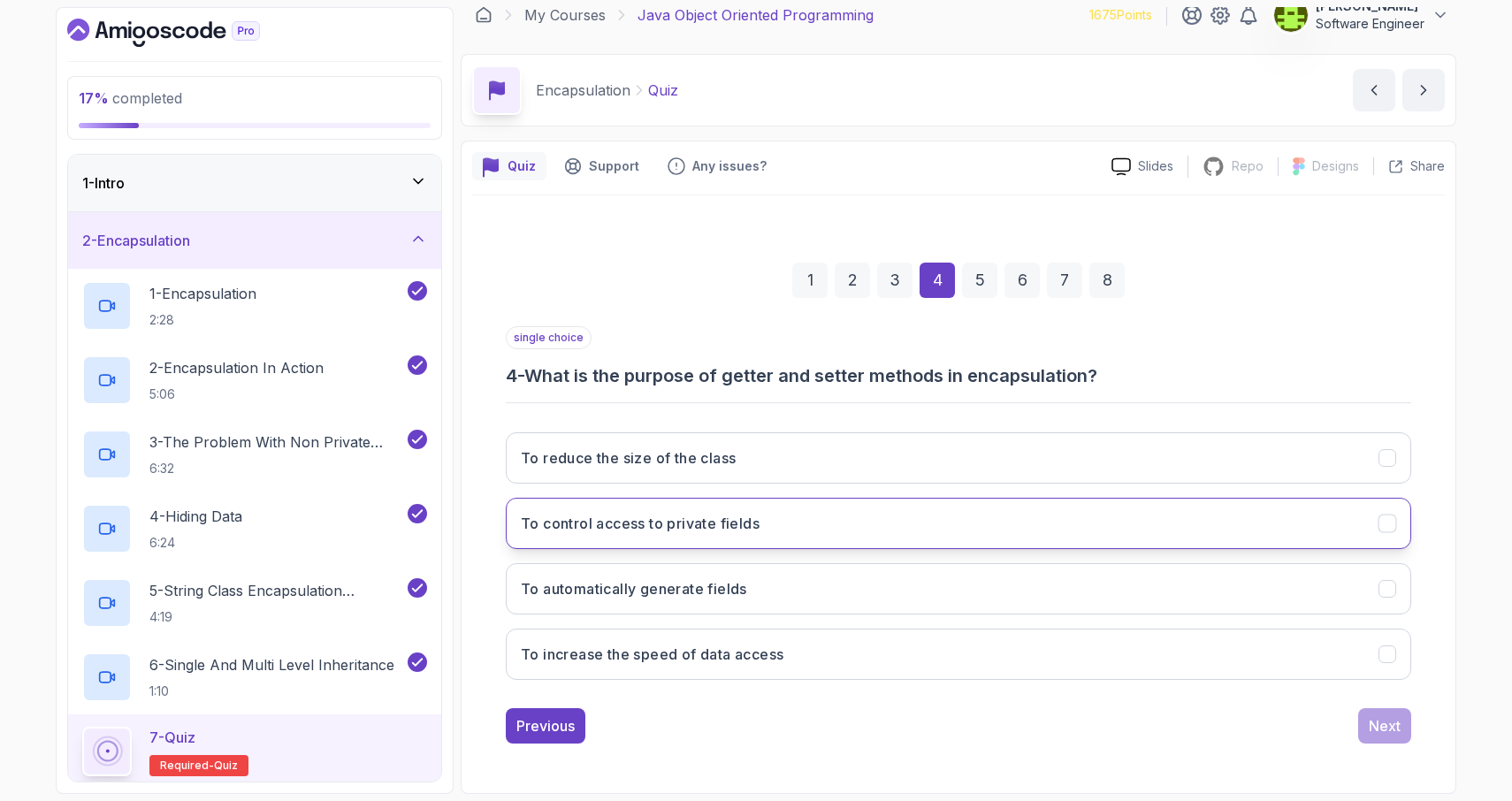
click at [1383, 527] on icon "To control access to private fields" at bounding box center [1388, 524] width 17 height 17
click at [1389, 726] on div "Next" at bounding box center [1384, 726] width 31 height 21
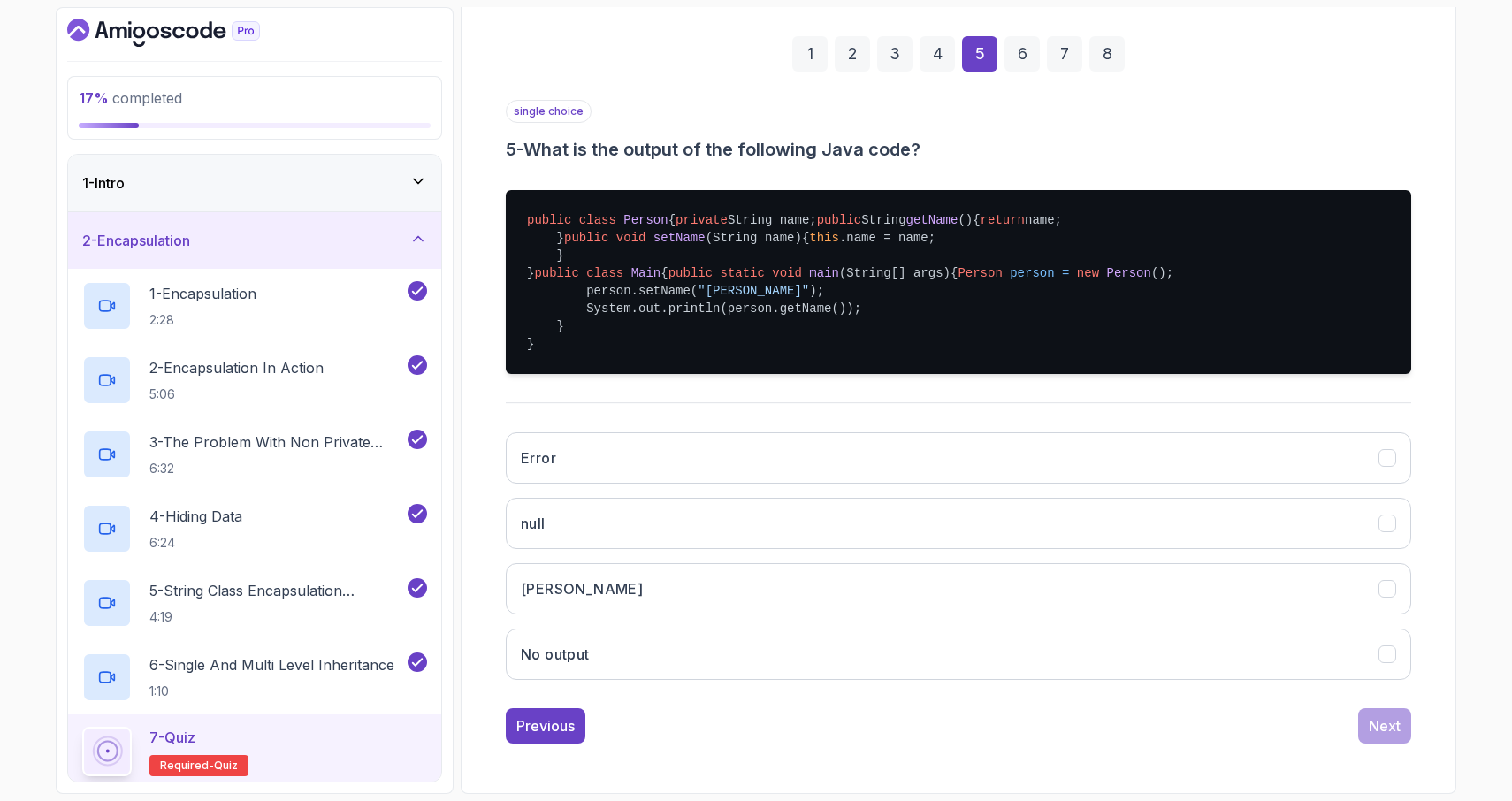
scroll to position [385, 0]
click at [1385, 599] on button "[PERSON_NAME]" at bounding box center [958, 588] width 905 height 51
click at [1373, 721] on div "Next" at bounding box center [1384, 726] width 31 height 21
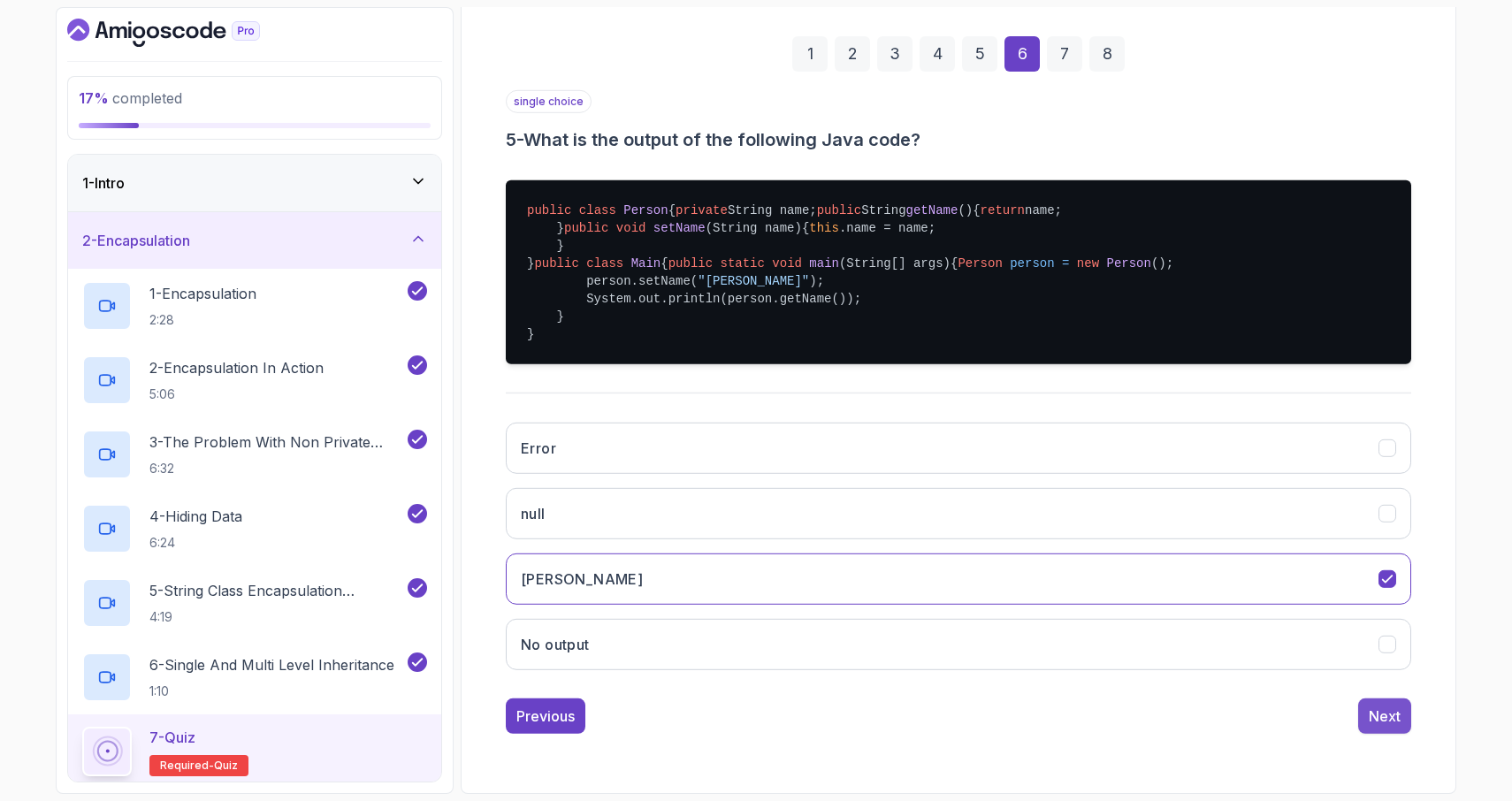
scroll to position [17, 0]
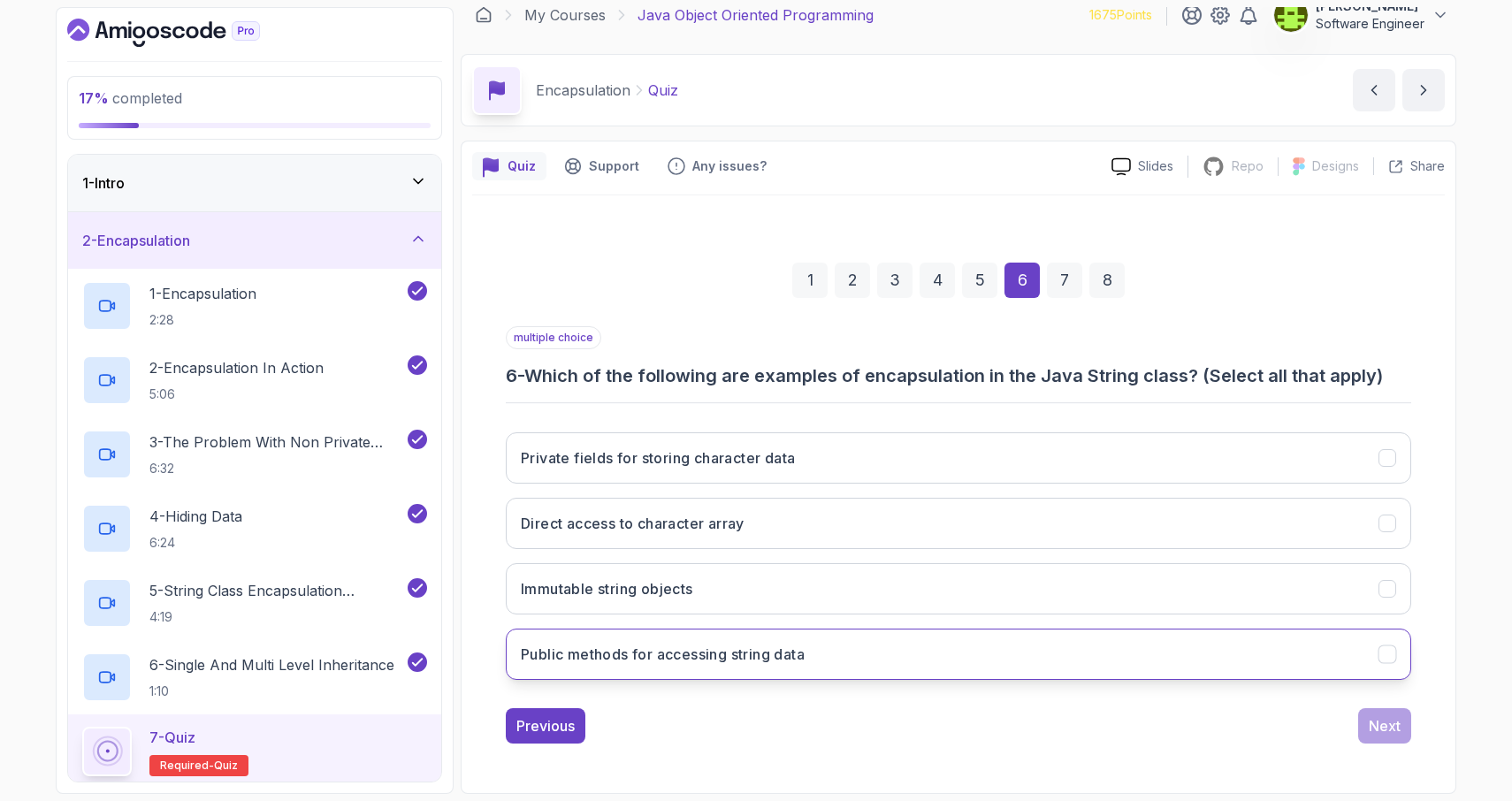
click at [1381, 653] on icon "Public methods for accessing string data" at bounding box center [1388, 655] width 17 height 17
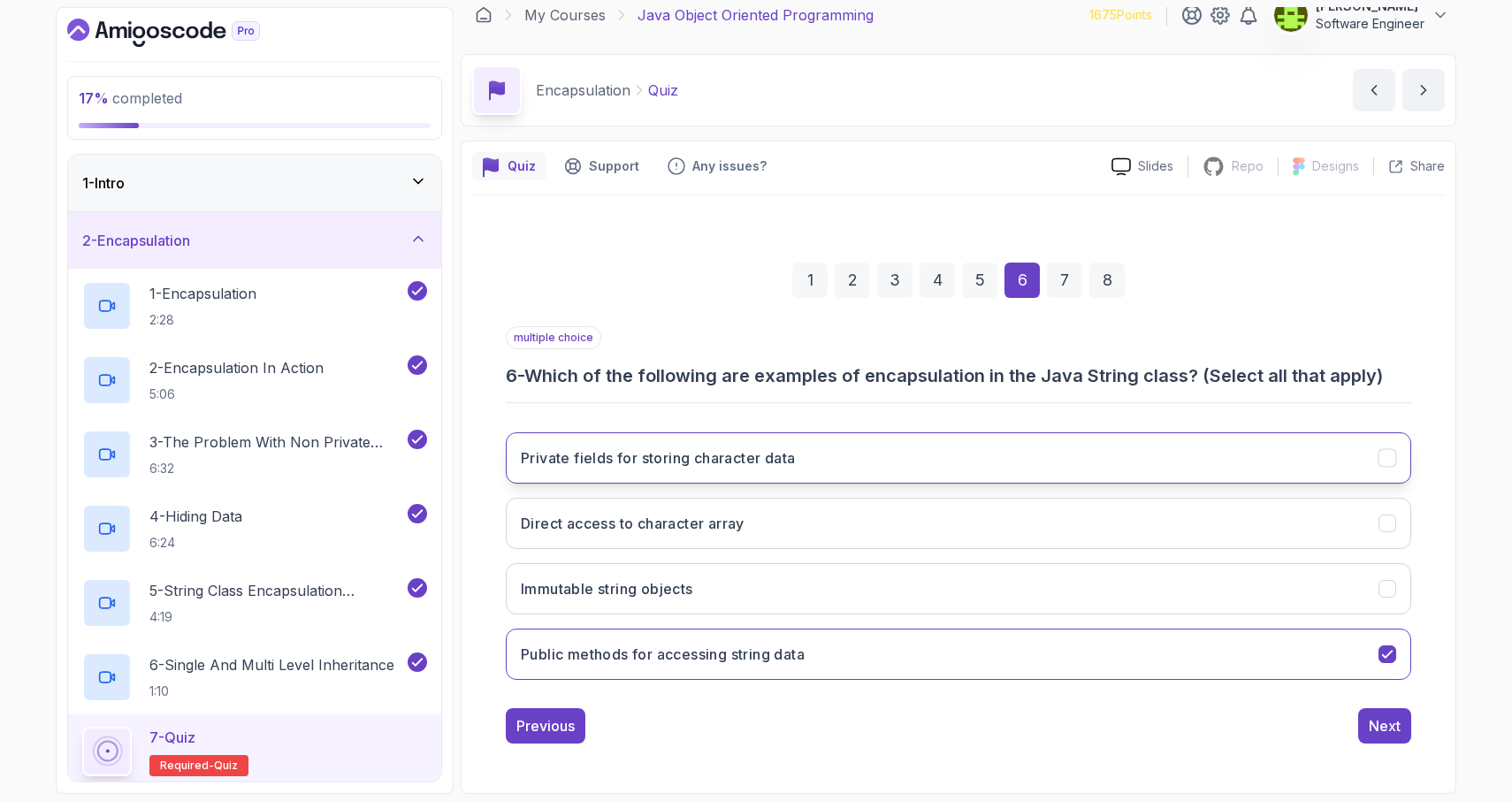
click at [1389, 459] on icon "Private fields for storing character data" at bounding box center [1388, 459] width 17 height 17
click at [1387, 724] on div "Next" at bounding box center [1384, 726] width 31 height 21
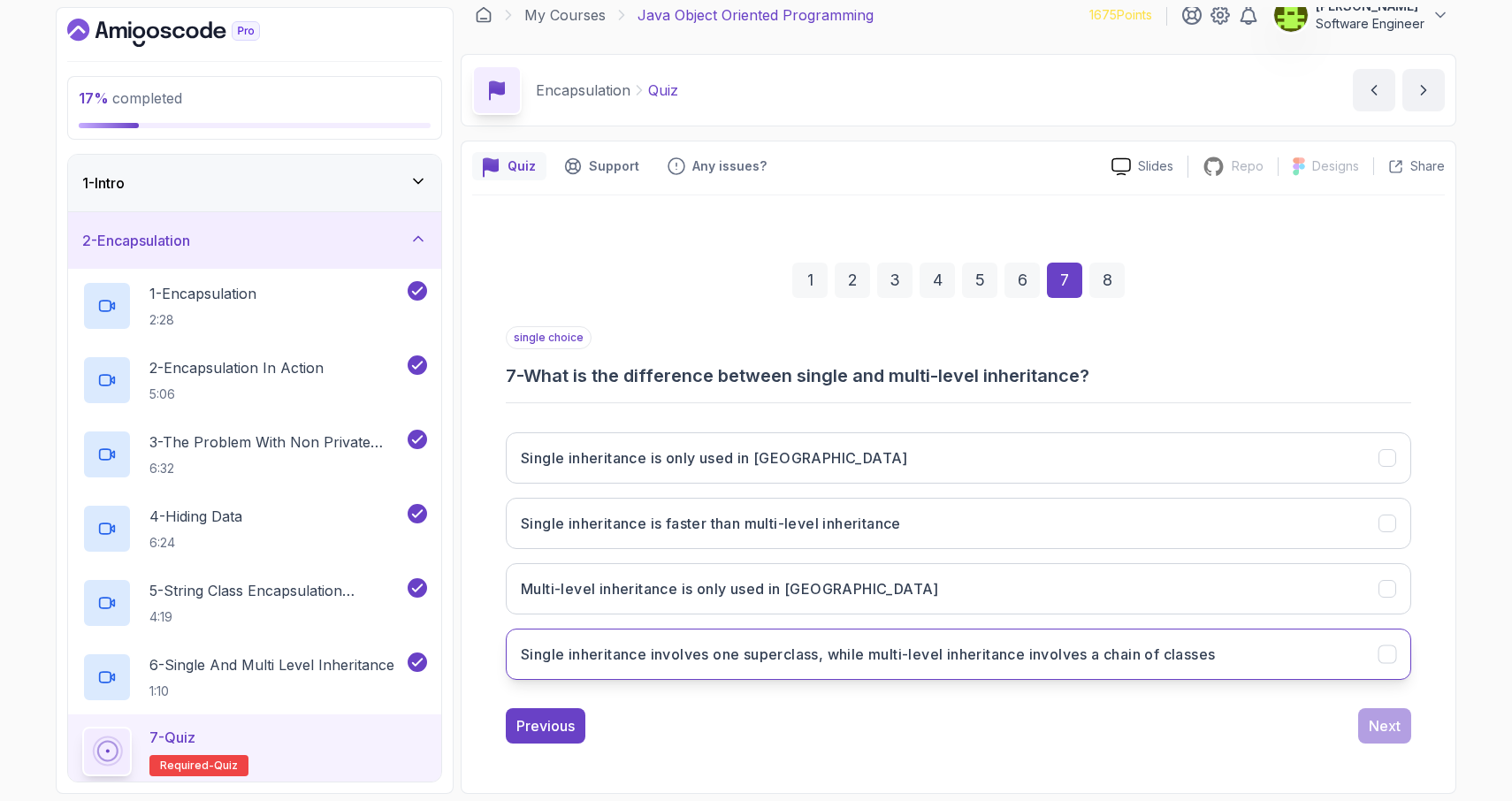
click at [1386, 656] on icon "Single inheritance involves one superclass, while multi-level inheritance invol…" at bounding box center [1387, 655] width 10 height 7
click at [1379, 728] on div "Next" at bounding box center [1384, 726] width 31 height 21
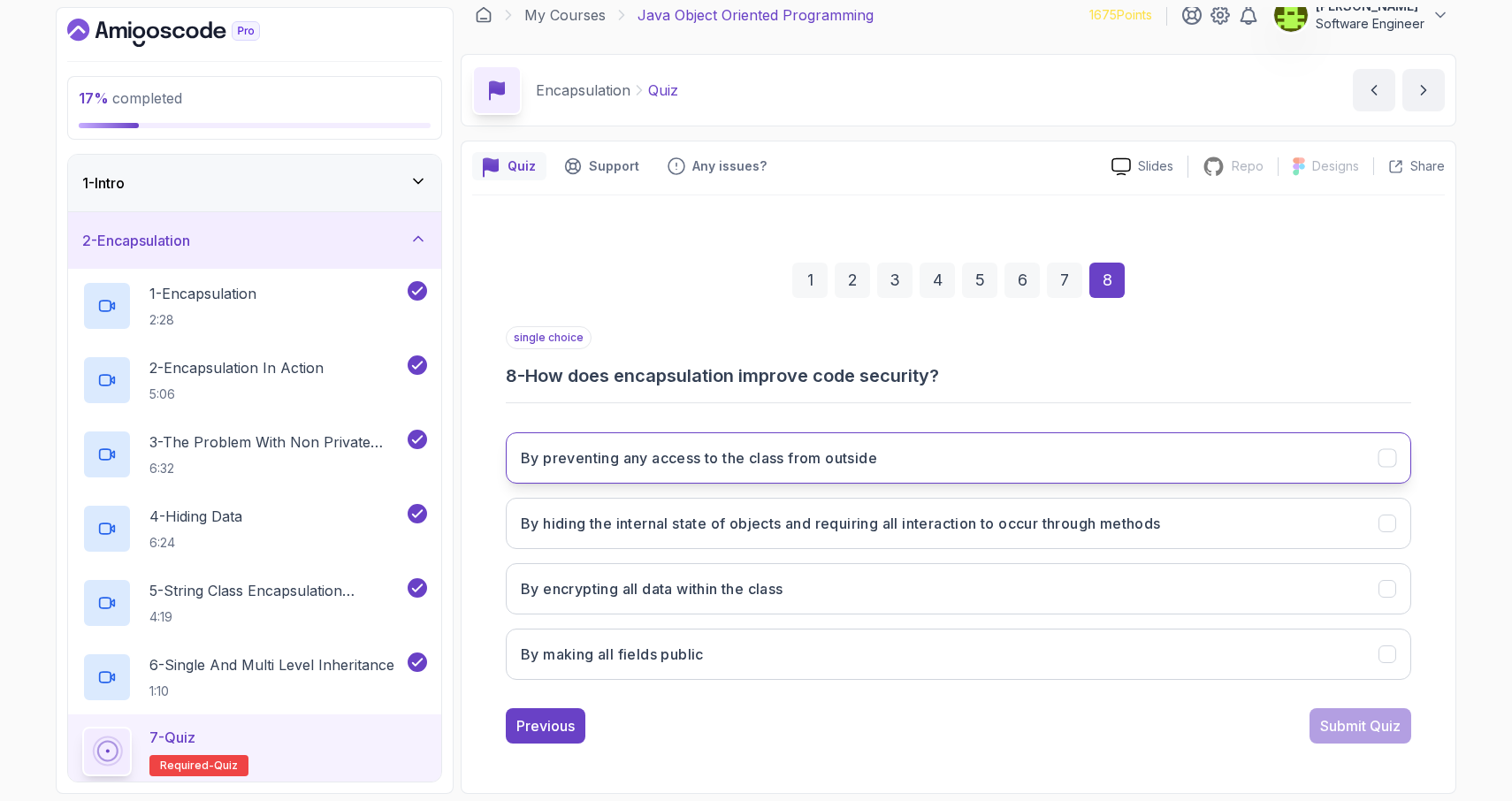
click at [1385, 461] on icon "By preventing any access to the class from outside" at bounding box center [1387, 459] width 10 height 7
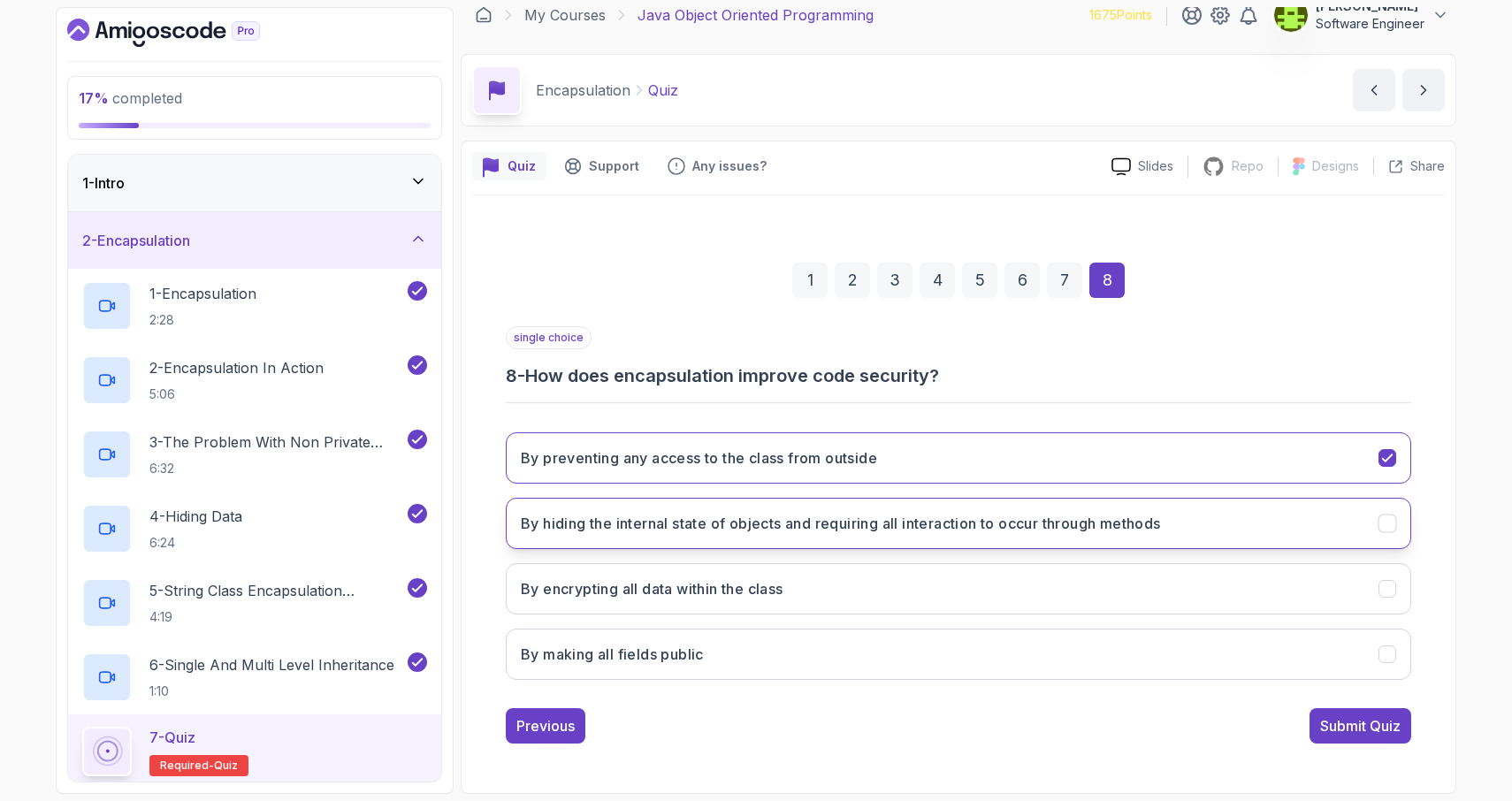
click at [1390, 524] on icon "By hiding the internal state of objects and requiring all interaction to occur …" at bounding box center [1388, 524] width 17 height 17
click at [1355, 734] on div "Submit Quiz" at bounding box center [1360, 726] width 80 height 21
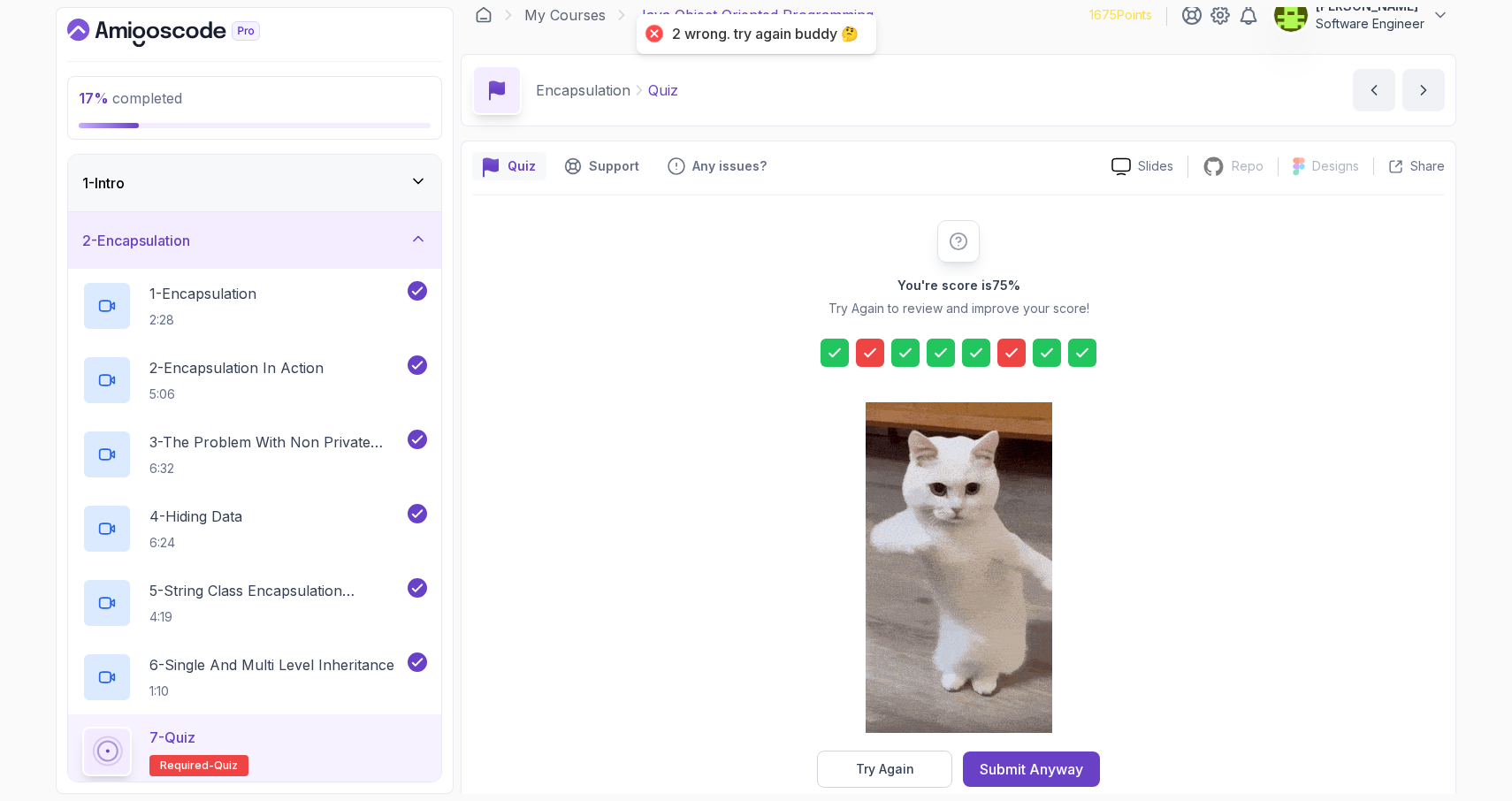
scroll to position [47, 0]
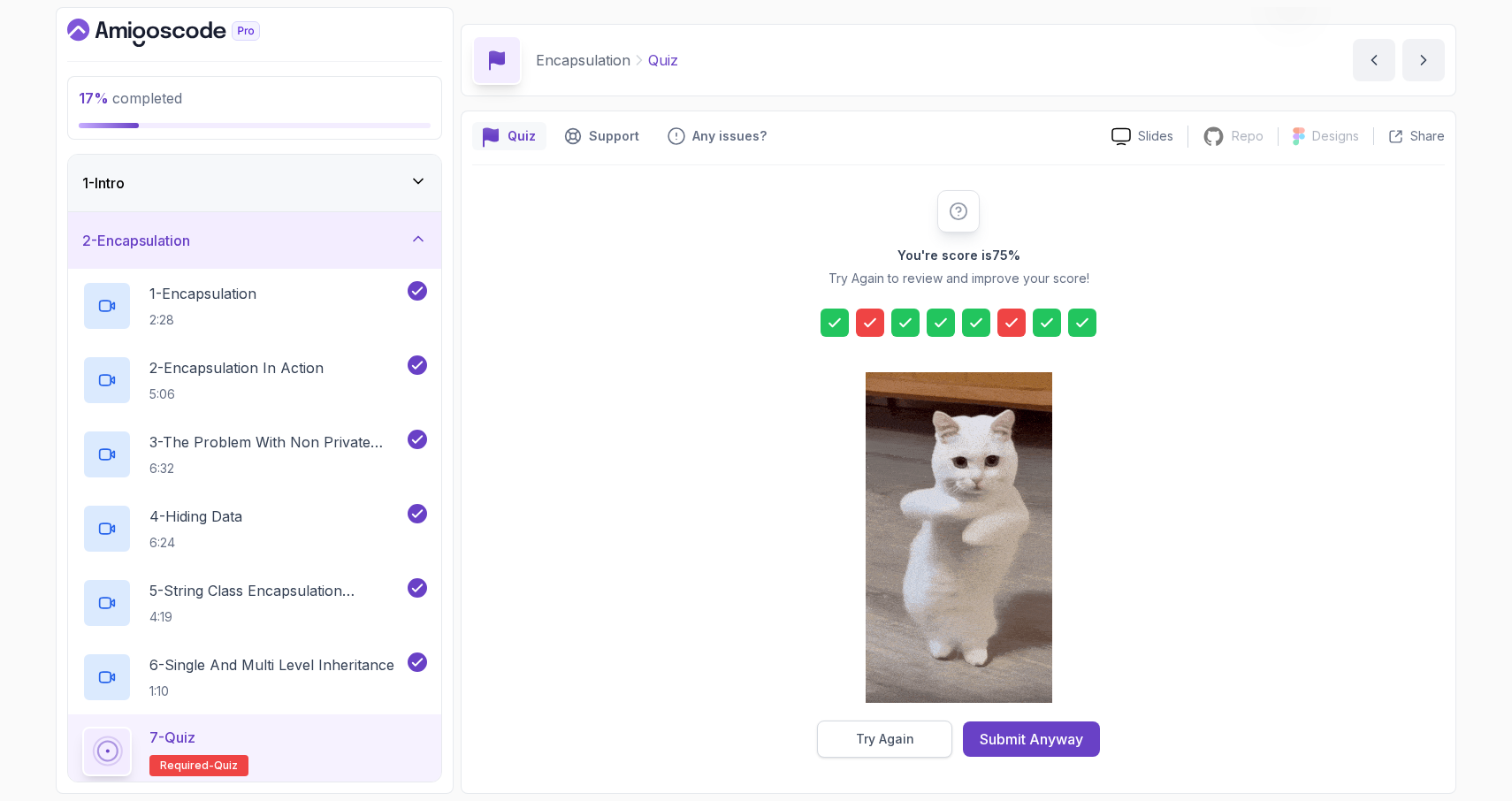
click at [869, 735] on div "Try Again" at bounding box center [885, 739] width 58 height 18
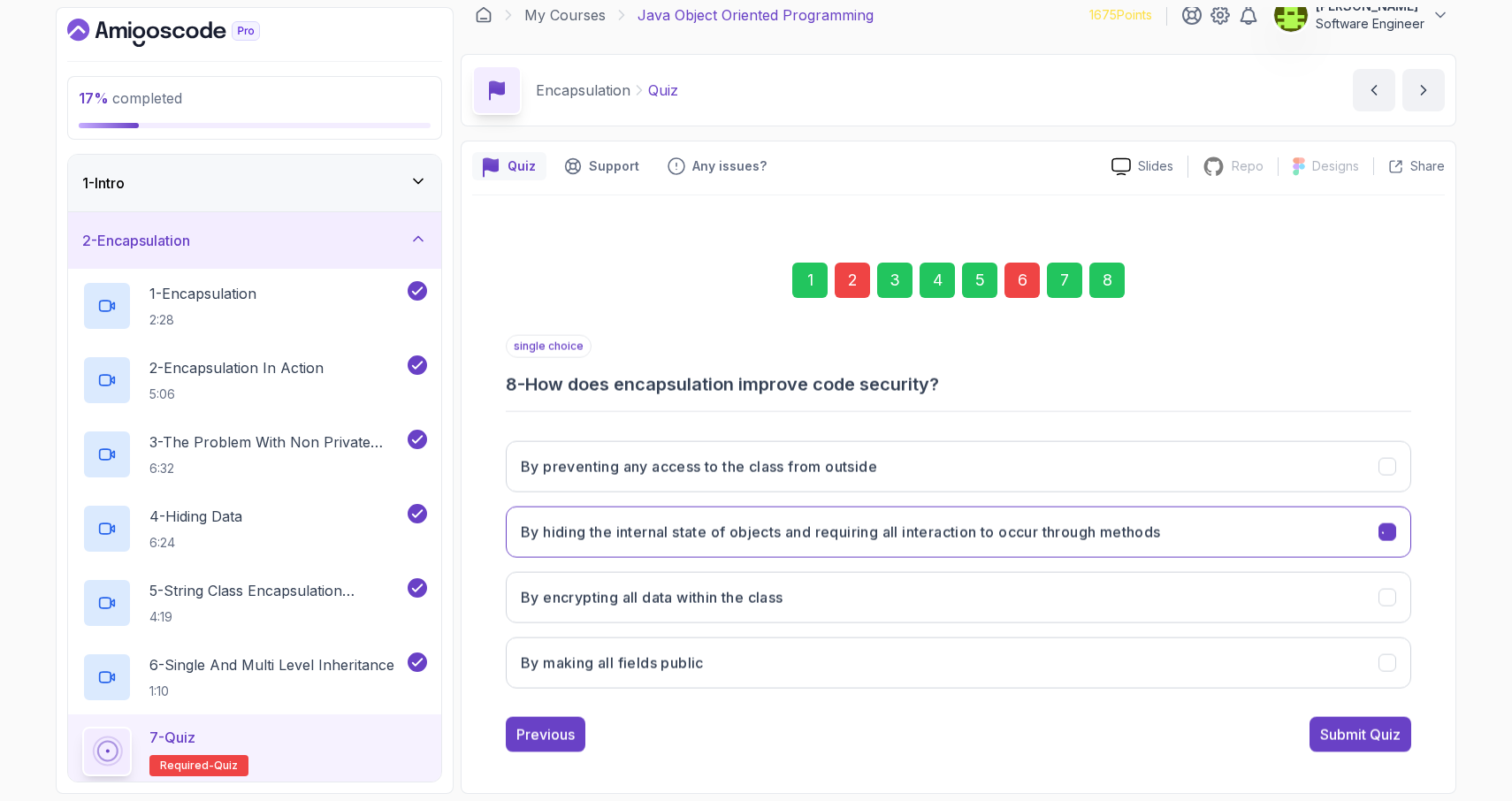
scroll to position [17, 0]
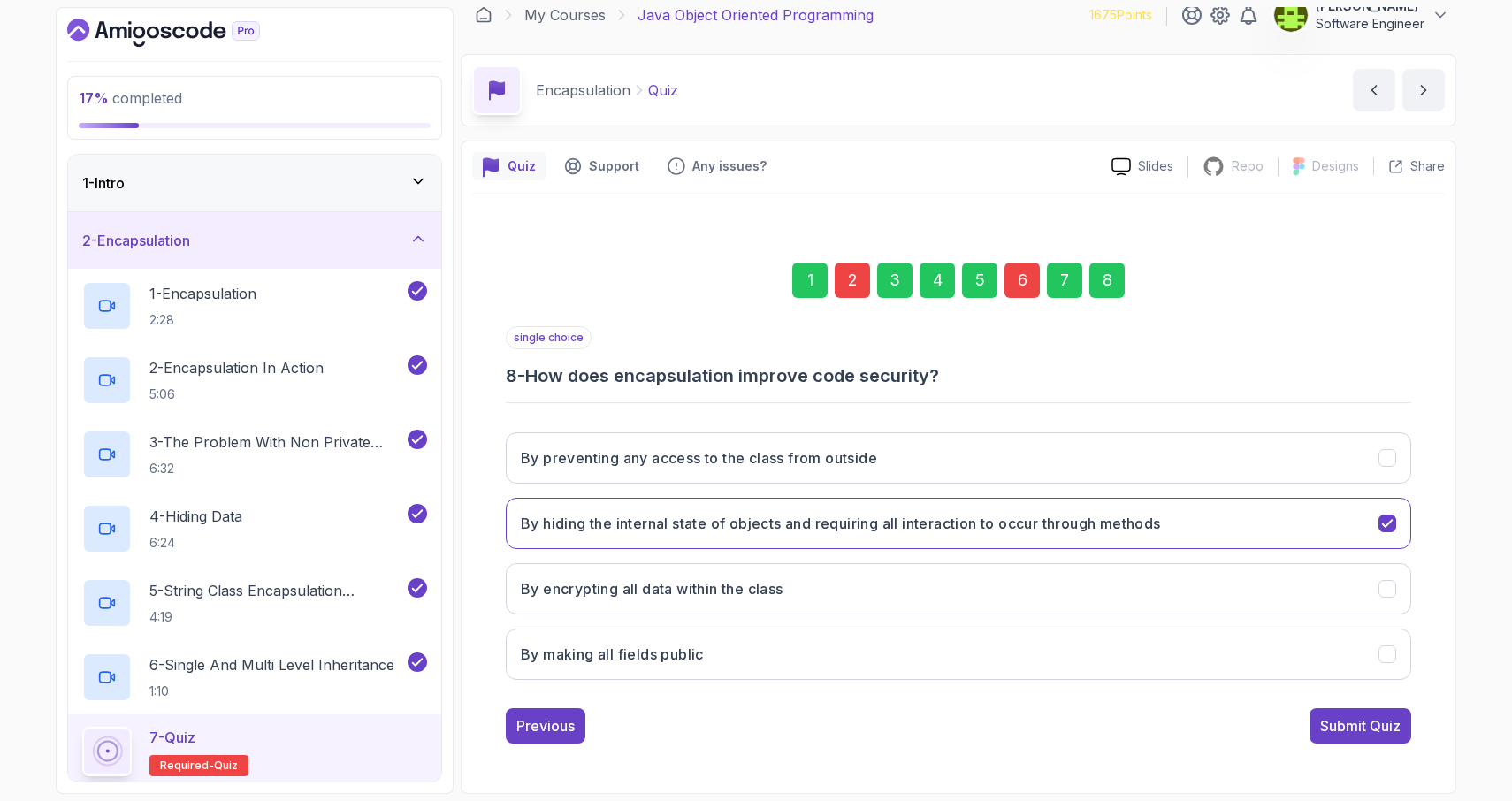
click at [846, 287] on div "2" at bounding box center [853, 280] width 35 height 35
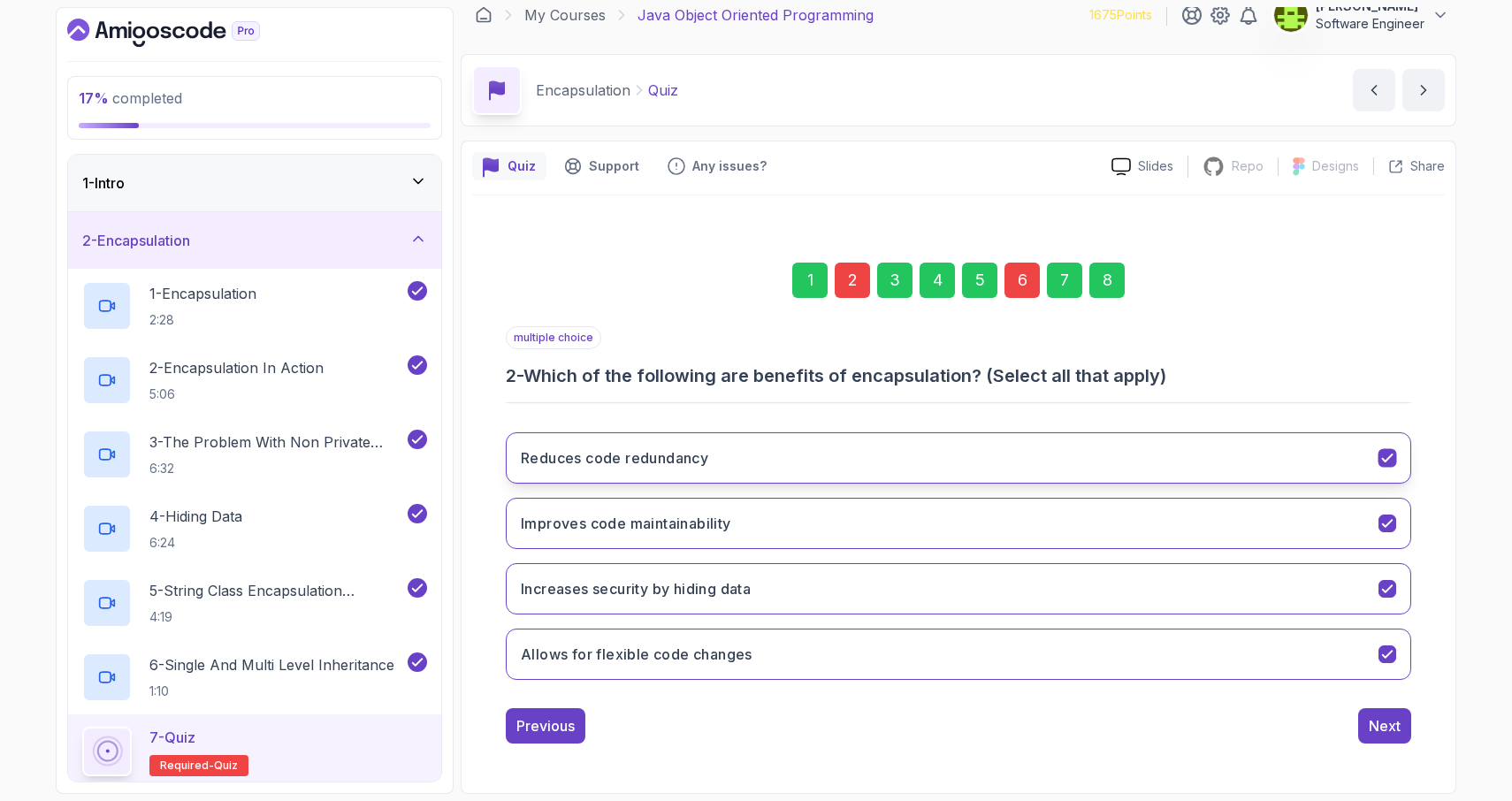
click at [1384, 462] on icon "Reduces code redundancy" at bounding box center [1387, 459] width 10 height 7
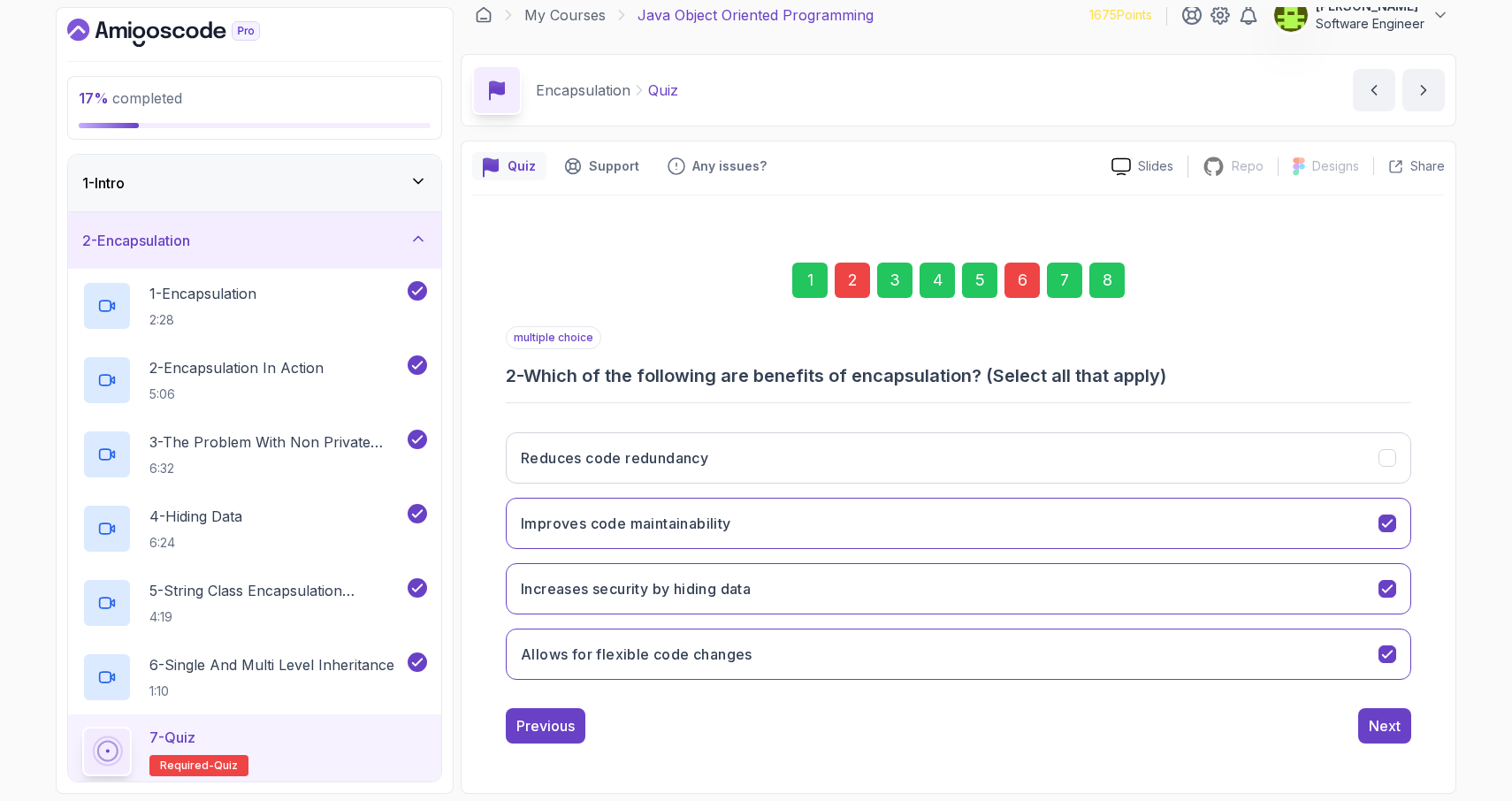
click at [1021, 287] on div "6" at bounding box center [1022, 280] width 35 height 35
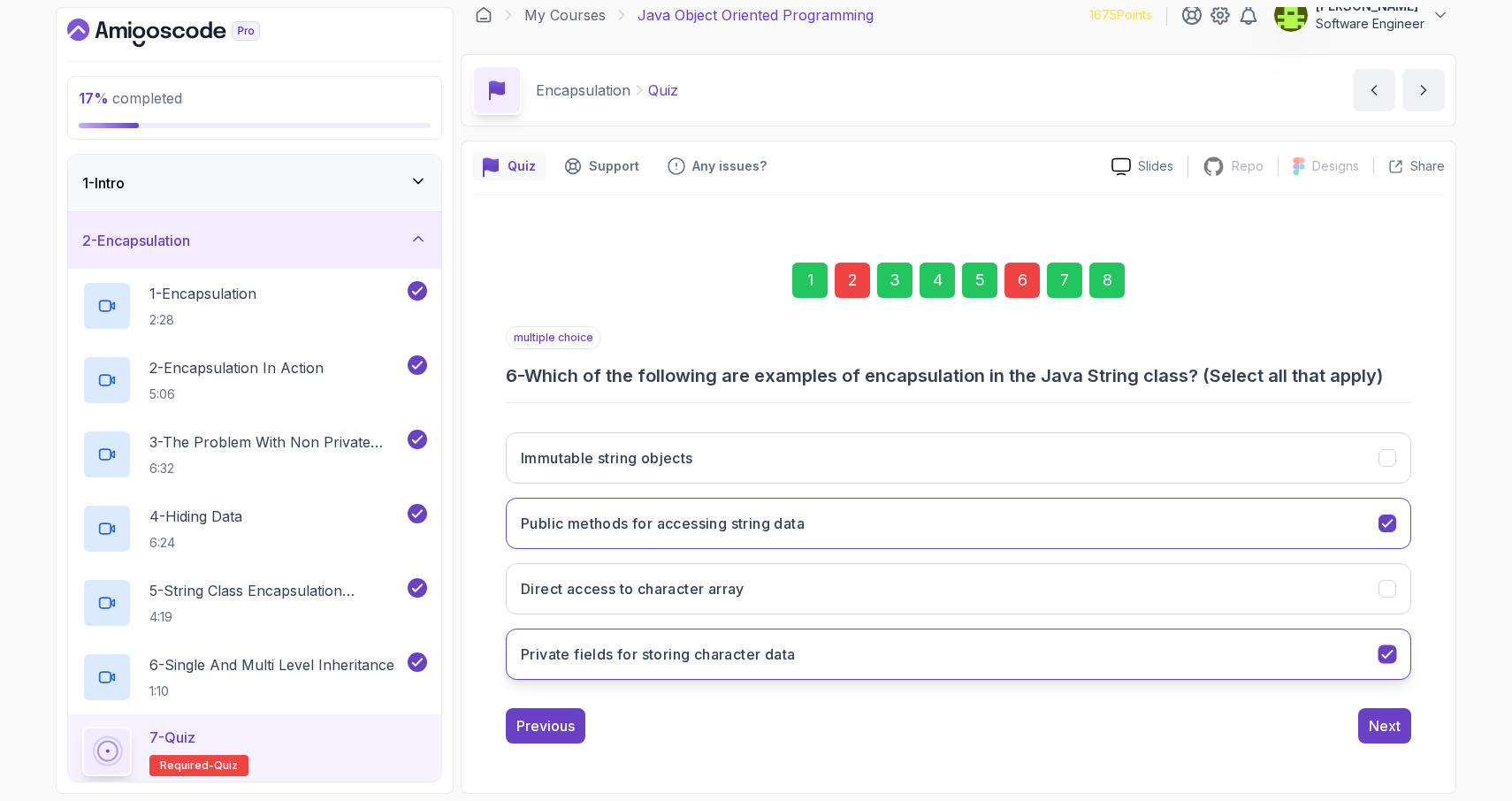
click at [1385, 655] on icon "Private fields for storing character data" at bounding box center [1388, 655] width 17 height 17
click at [1116, 286] on div "8" at bounding box center [1107, 280] width 35 height 35
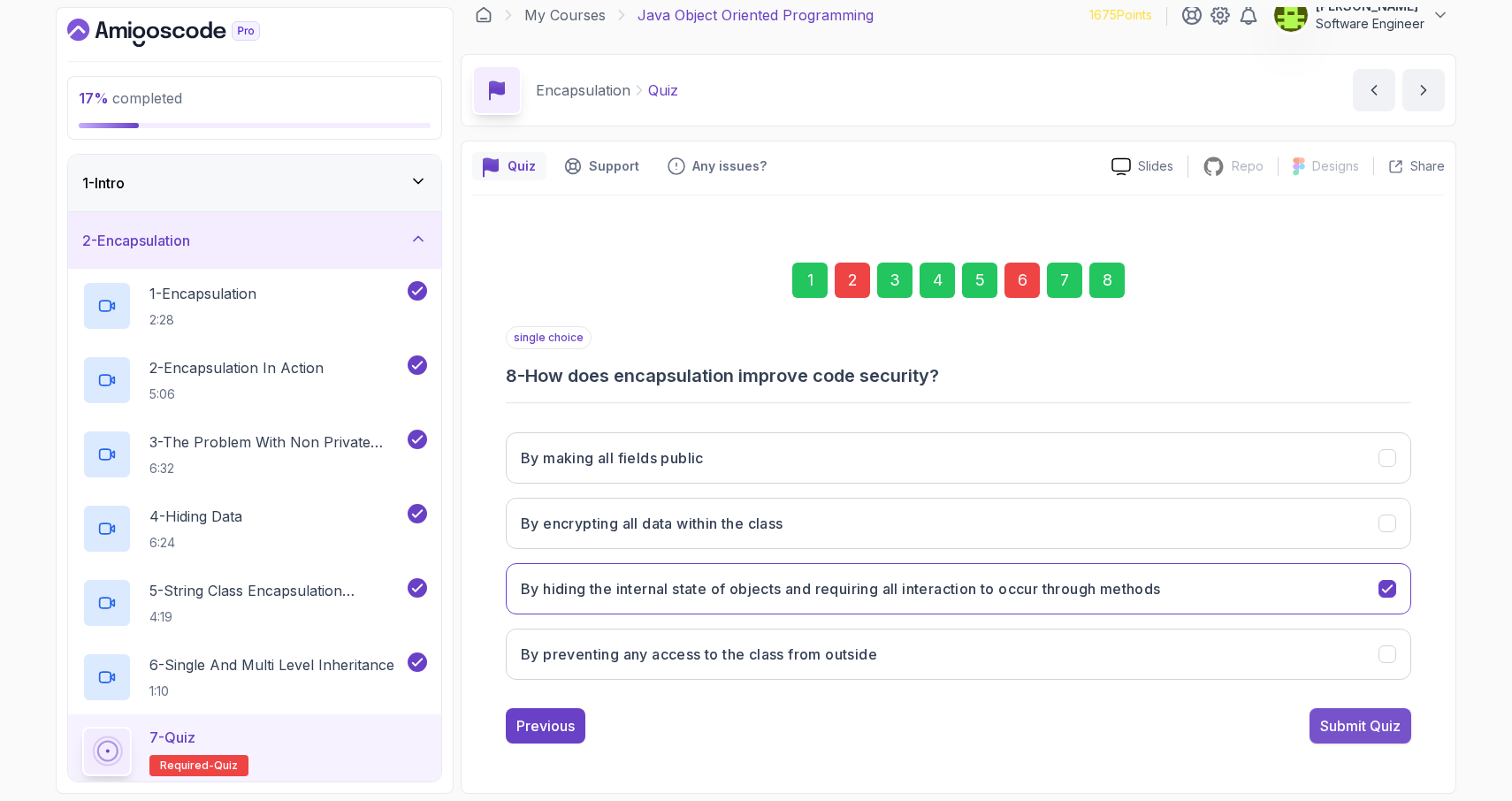
click at [1363, 729] on div "Submit Quiz" at bounding box center [1360, 726] width 80 height 21
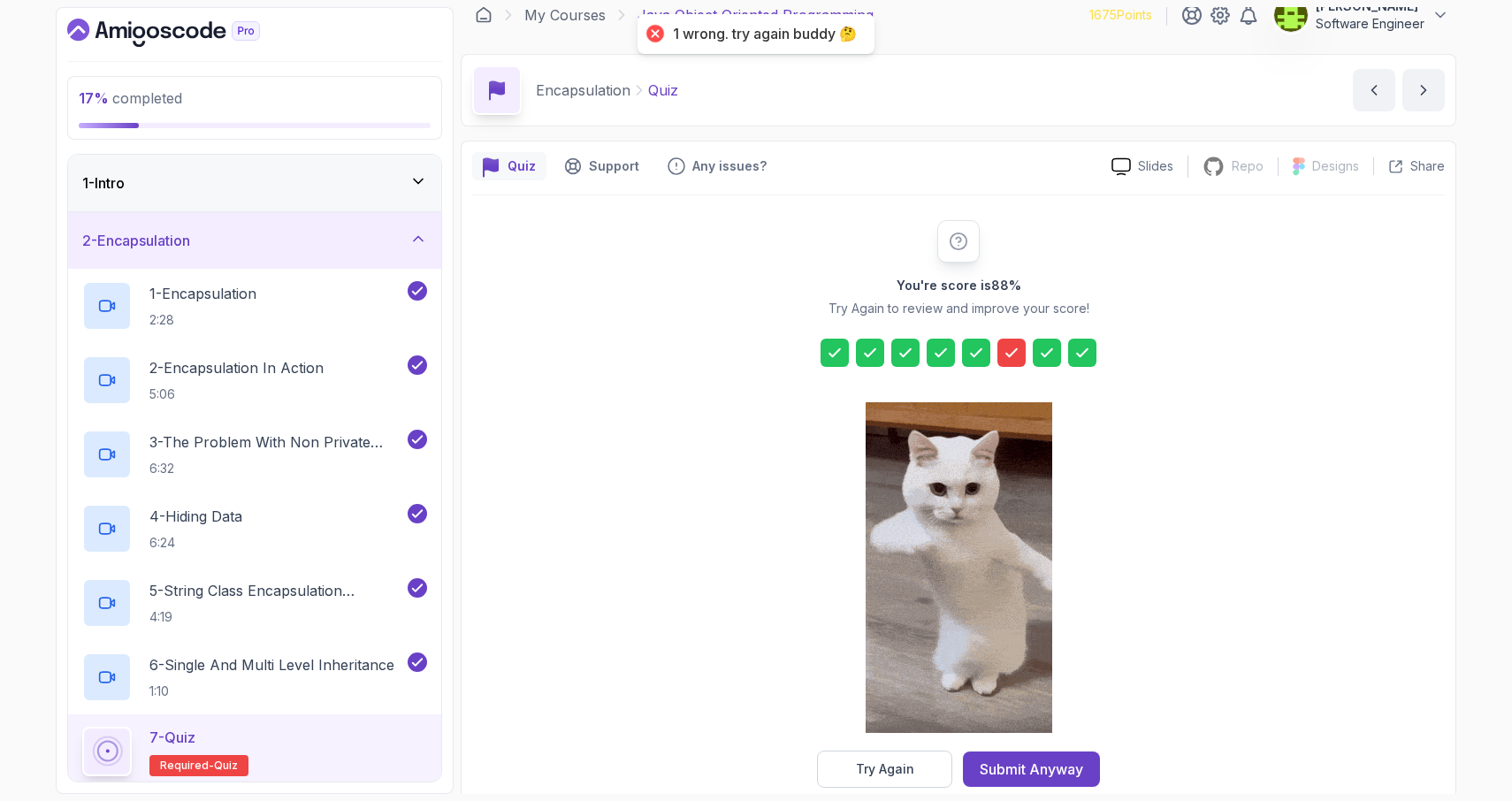
scroll to position [47, 0]
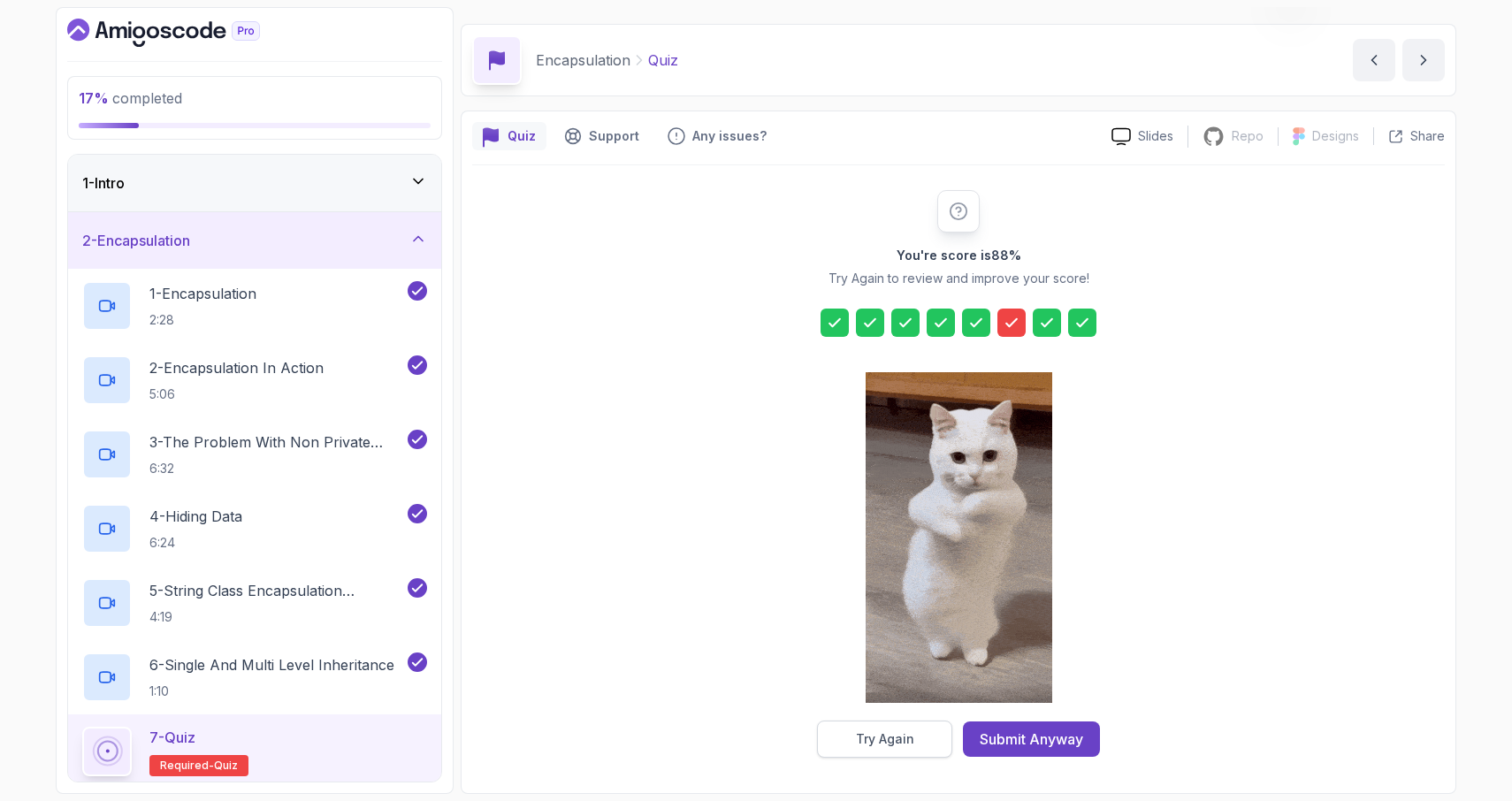
click at [878, 744] on div "Try Again" at bounding box center [885, 739] width 58 height 18
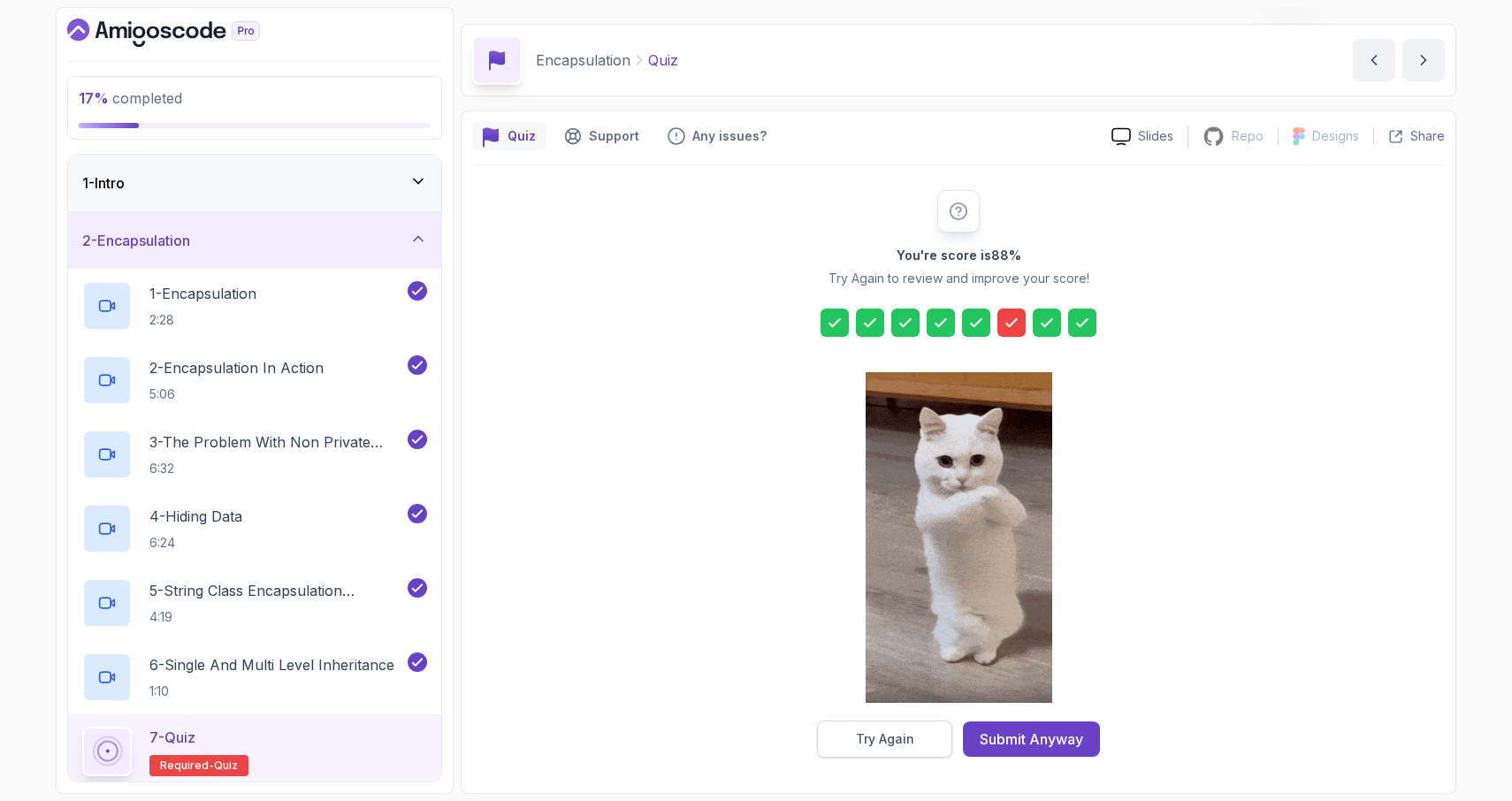
scroll to position [17, 0]
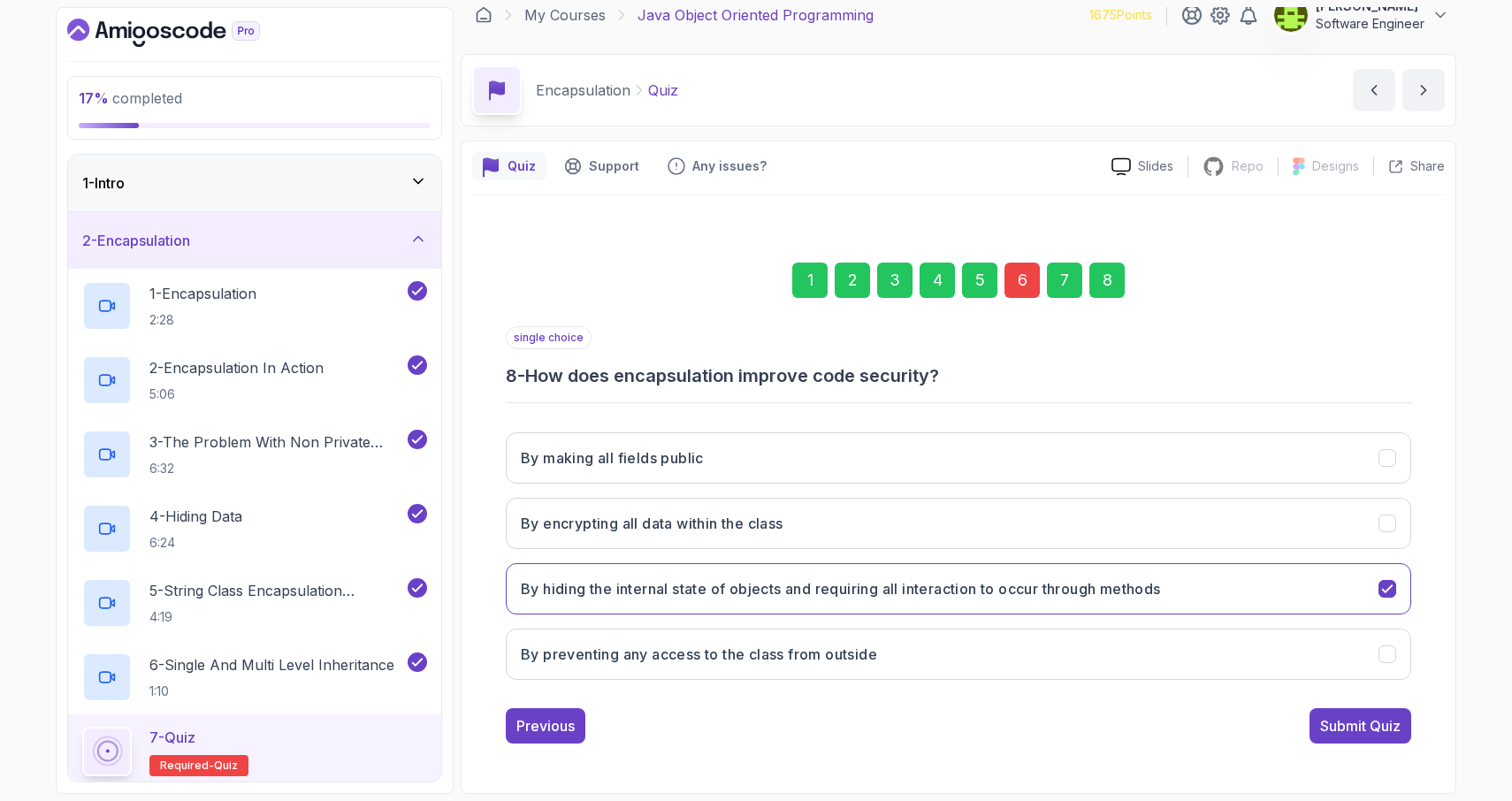
click at [1017, 280] on div "6" at bounding box center [1022, 280] width 35 height 35
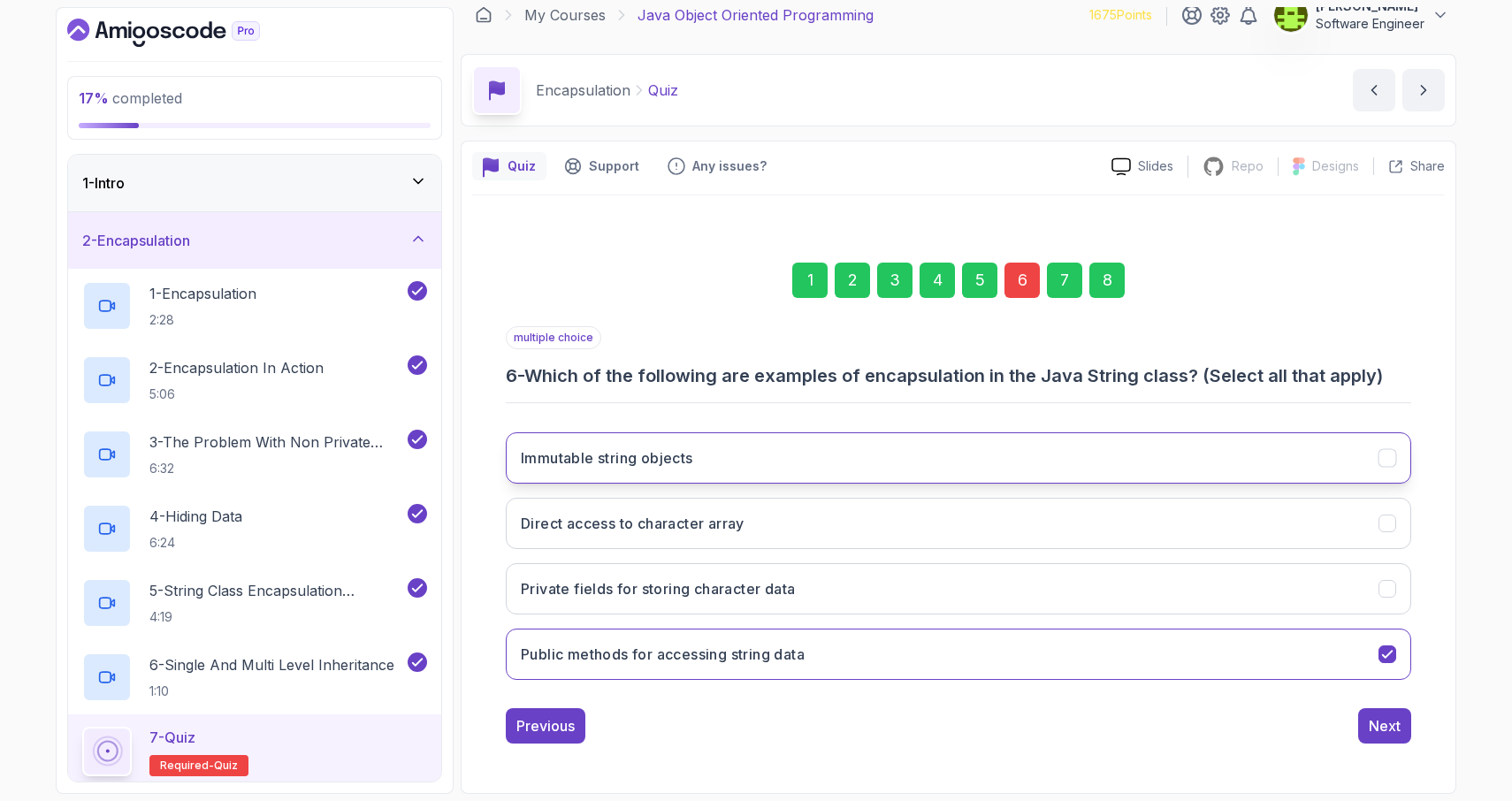
click at [1383, 459] on icon "Immutable string objects" at bounding box center [1387, 459] width 10 height 7
click at [1105, 278] on div "8" at bounding box center [1107, 280] width 35 height 35
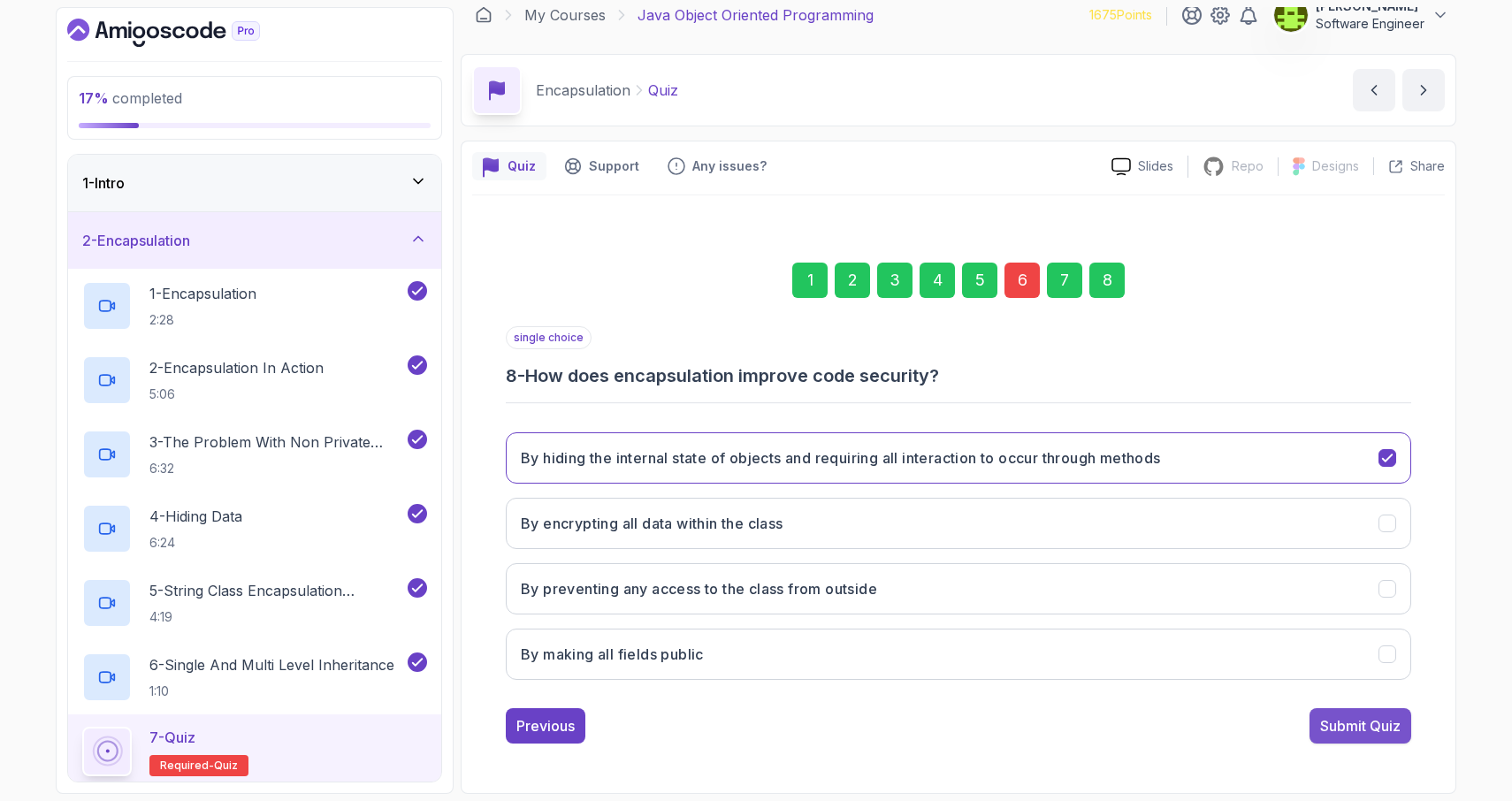
click at [1329, 721] on div "Submit Quiz" at bounding box center [1360, 726] width 80 height 21
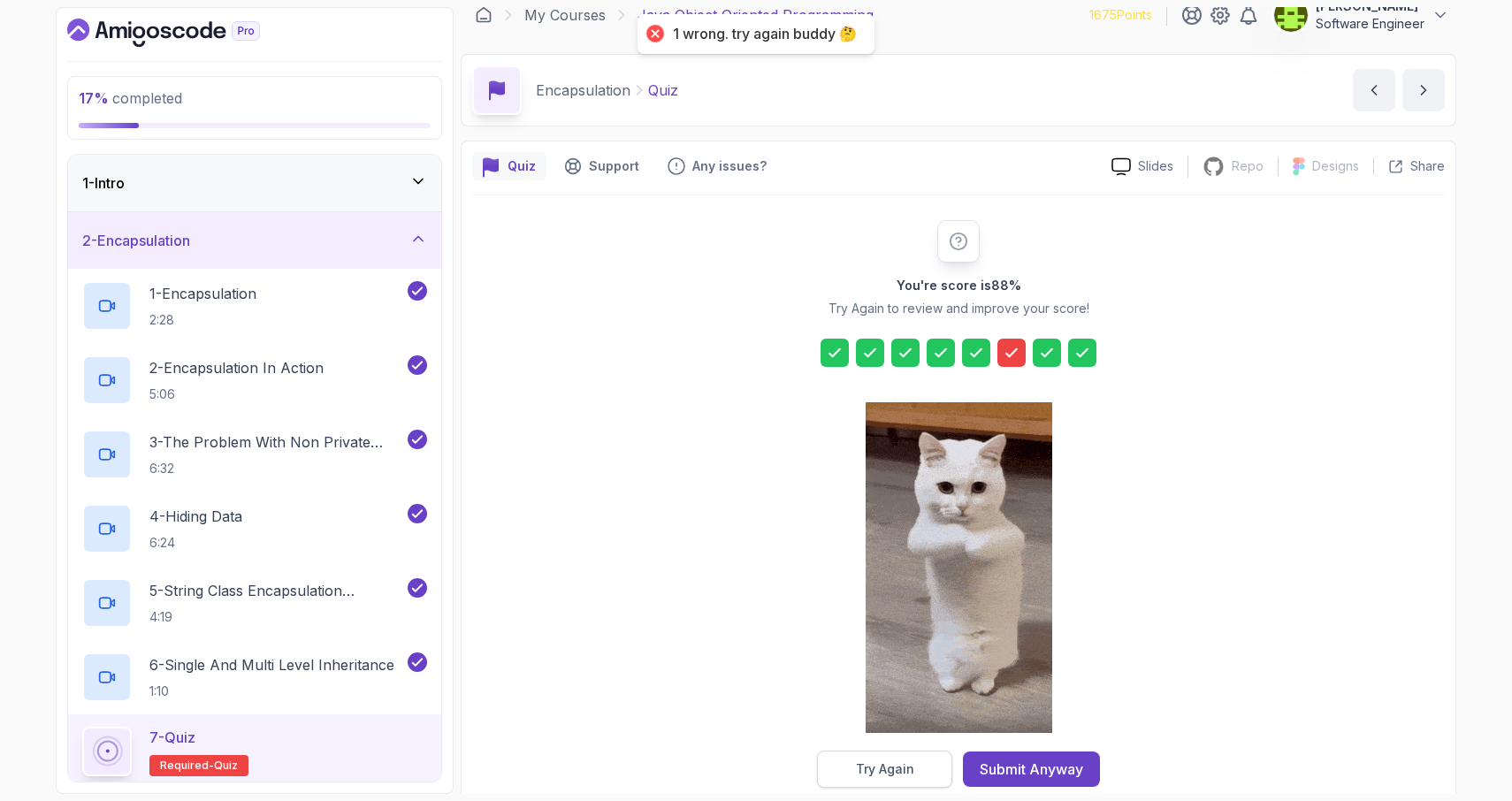
click at [868, 777] on div "Try Again" at bounding box center [885, 769] width 58 height 18
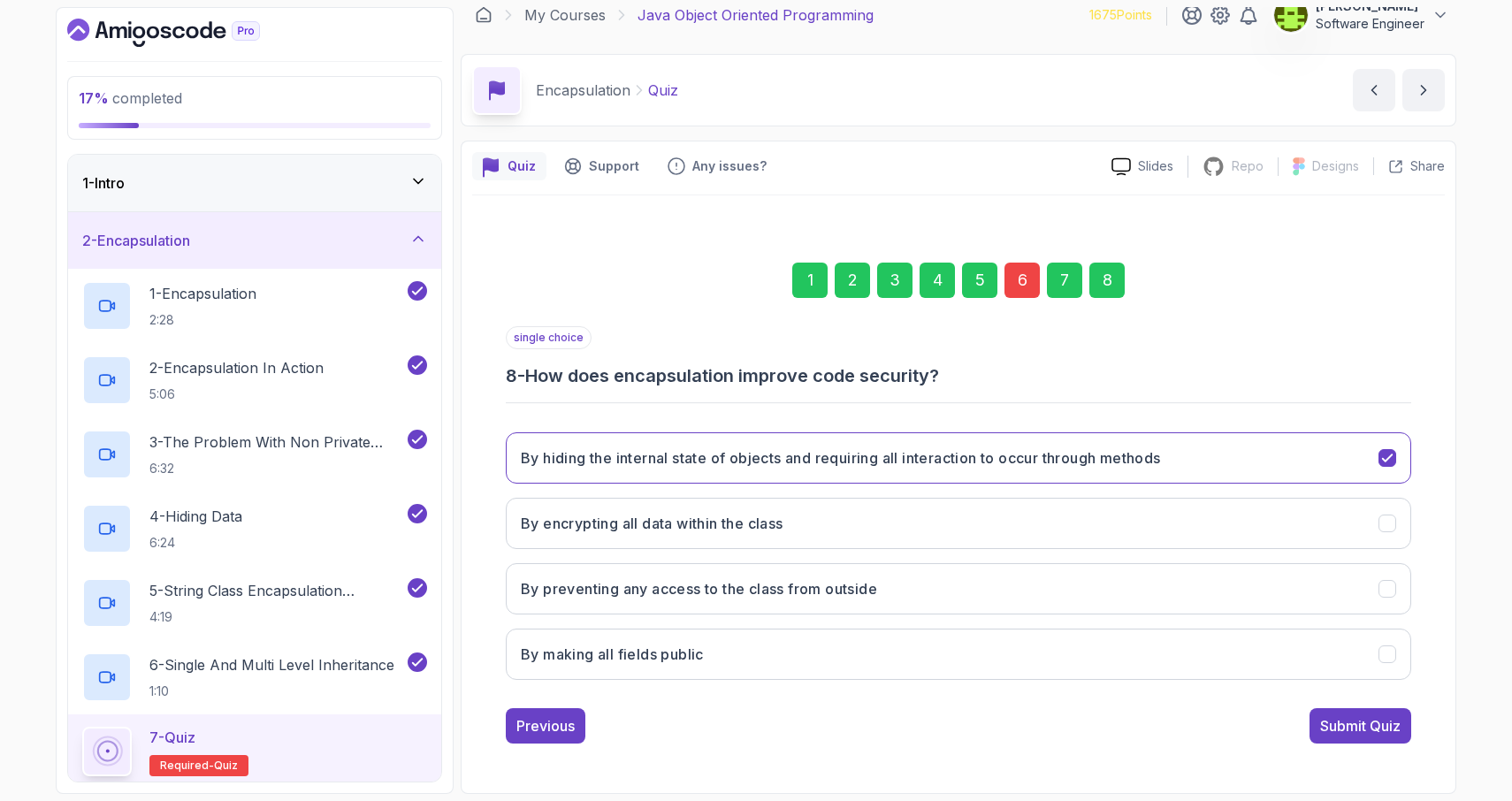
click at [1023, 272] on div "6" at bounding box center [1022, 280] width 35 height 35
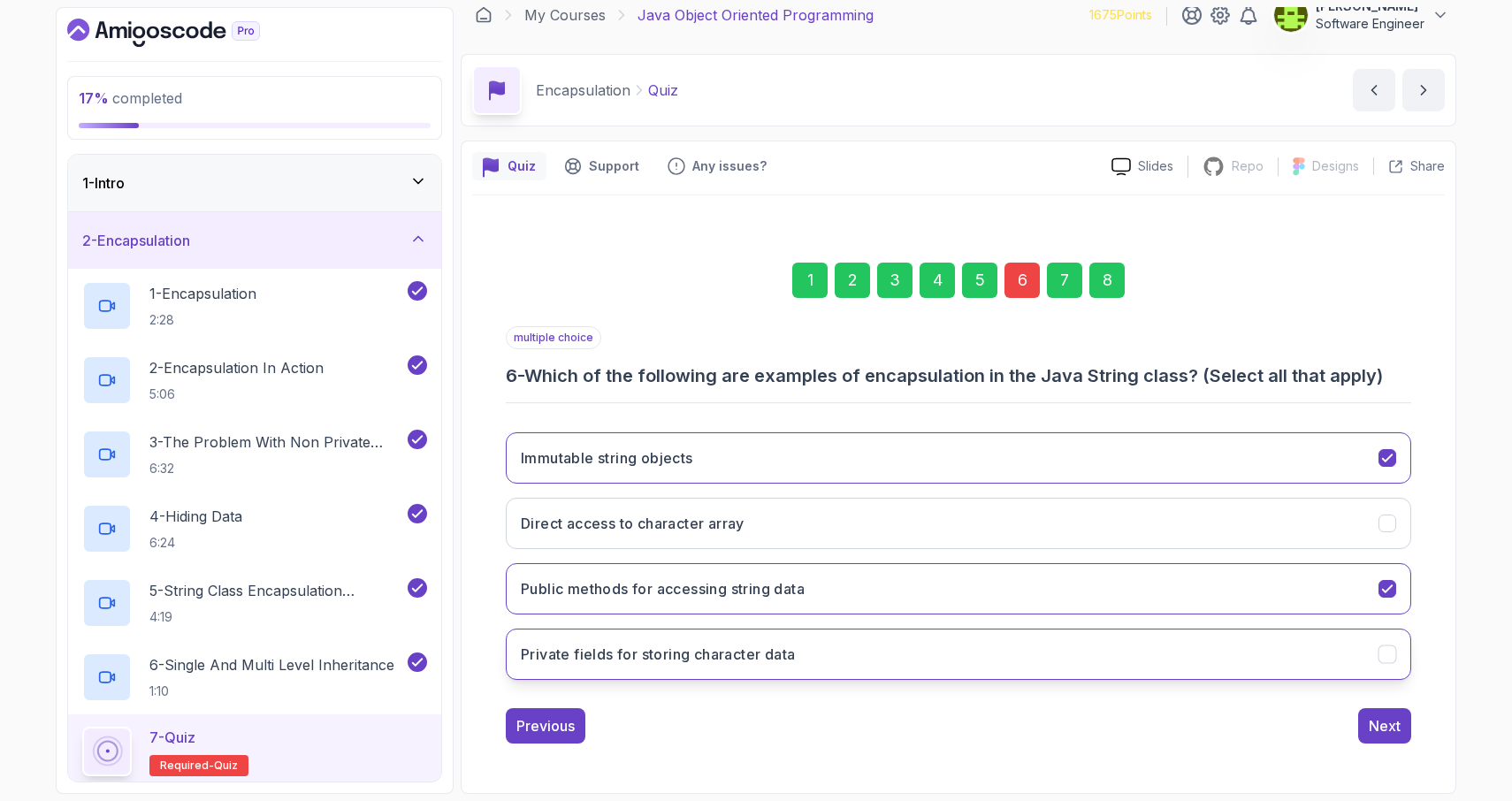
click at [1388, 655] on icon "Private fields for storing character data" at bounding box center [1387, 655] width 10 height 7
click at [1113, 296] on div "8" at bounding box center [1107, 280] width 35 height 35
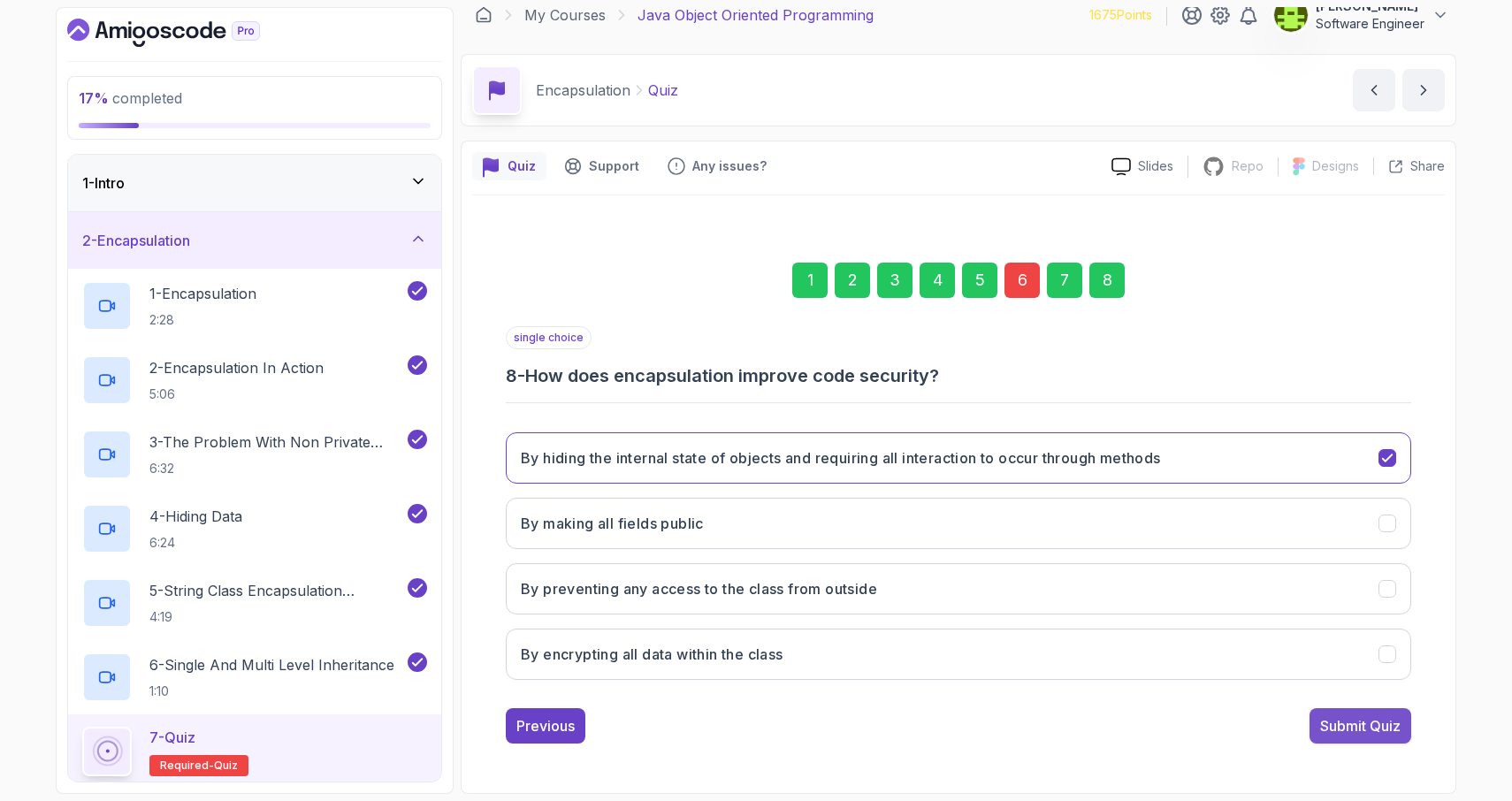
click at [1357, 729] on div "Submit Quiz" at bounding box center [1360, 726] width 80 height 21
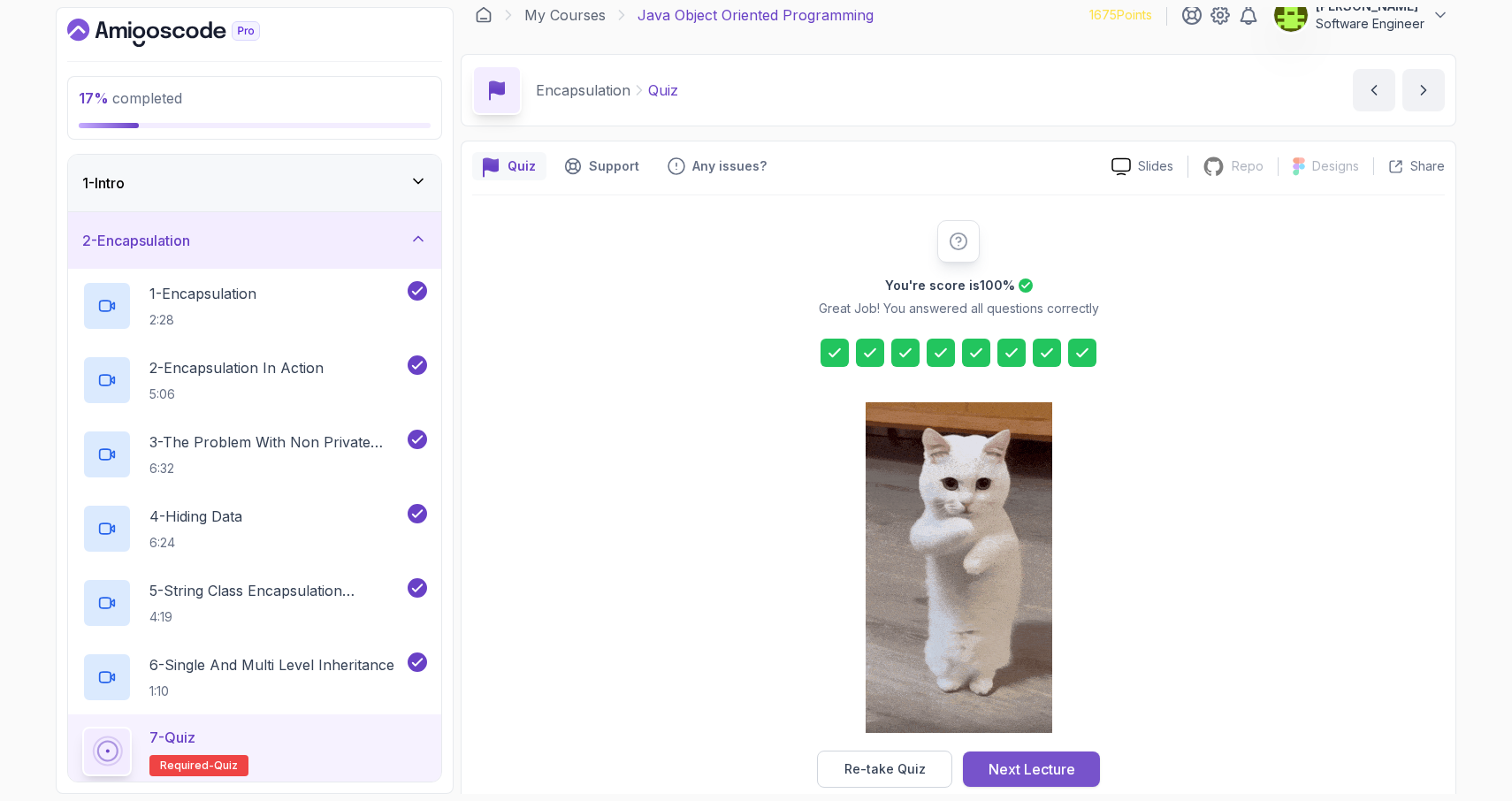
click at [1040, 768] on div "Next Lecture" at bounding box center [1032, 769] width 87 height 21
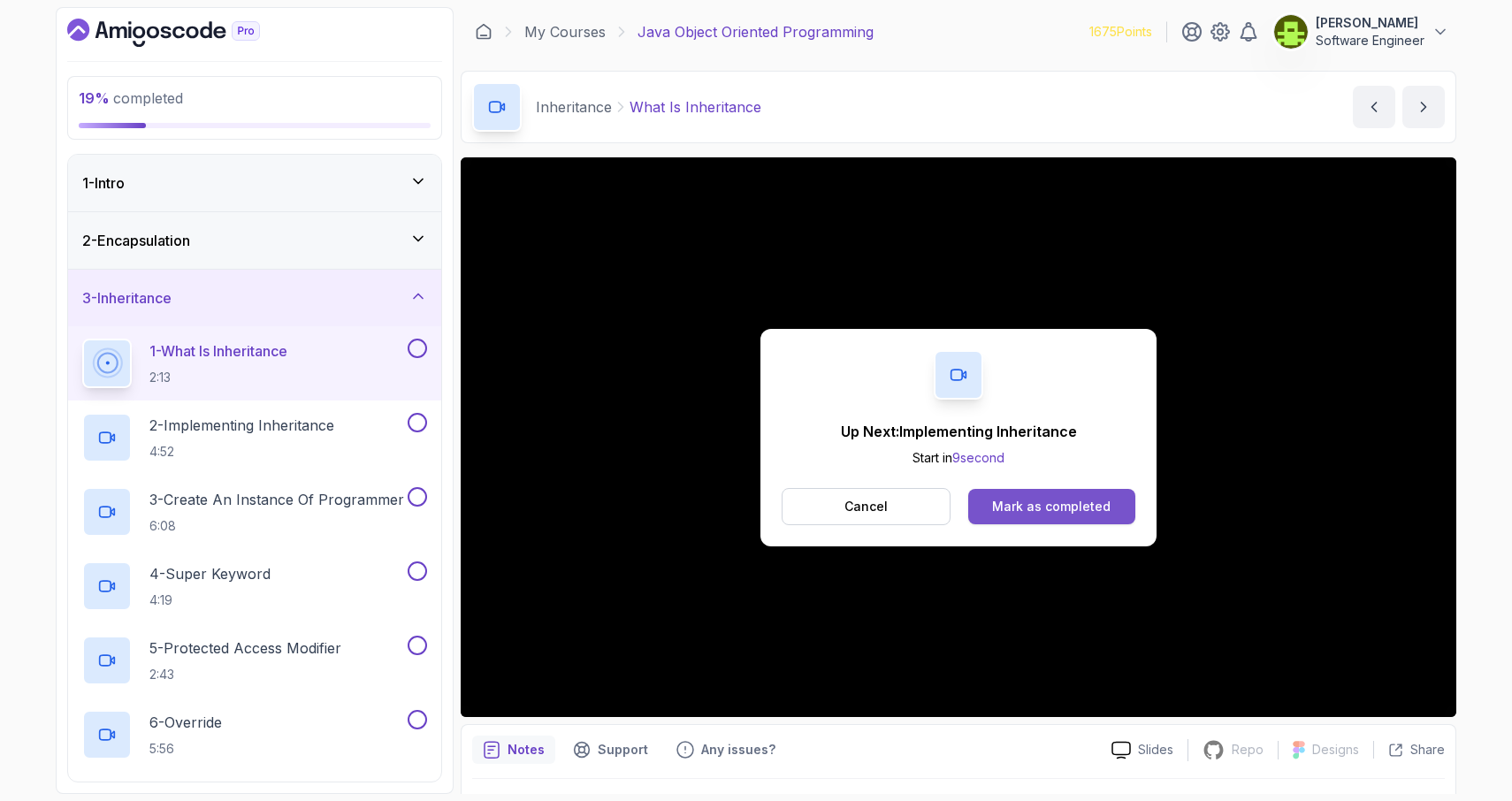
click at [1002, 499] on div "Mark as completed" at bounding box center [1051, 506] width 118 height 18
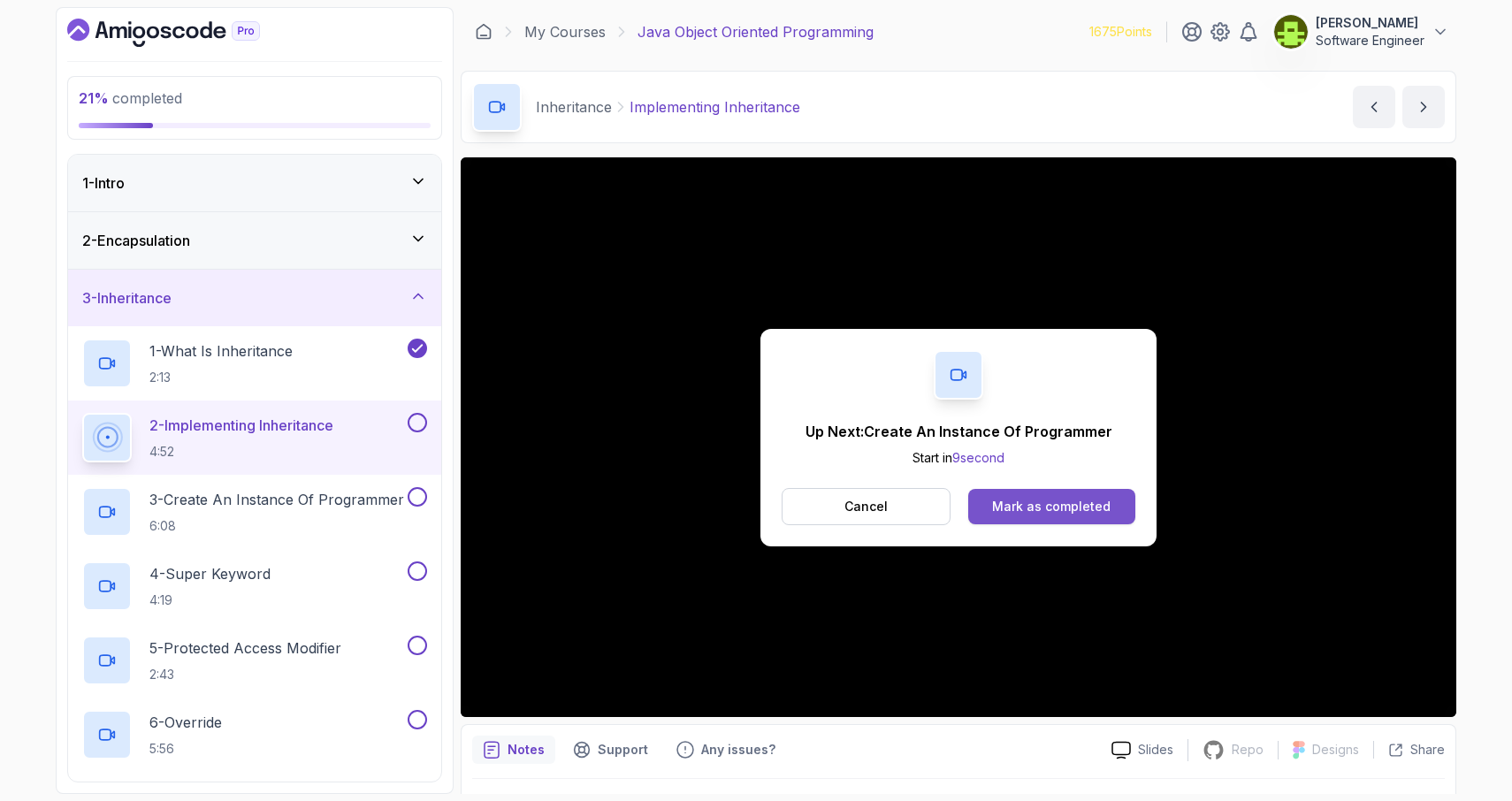
click at [1045, 511] on div "Mark as completed" at bounding box center [1051, 506] width 118 height 18
